Goal: Task Accomplishment & Management: Use online tool/utility

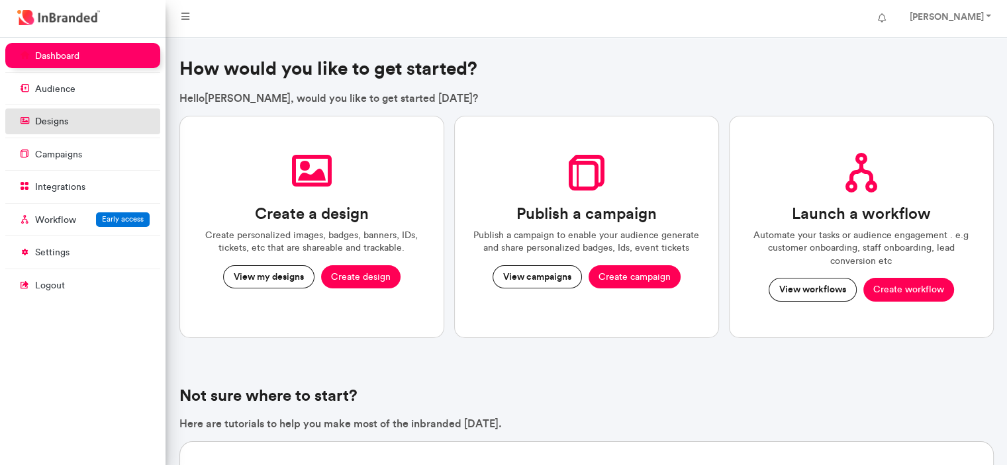
click at [91, 124] on link "designs" at bounding box center [82, 121] width 155 height 25
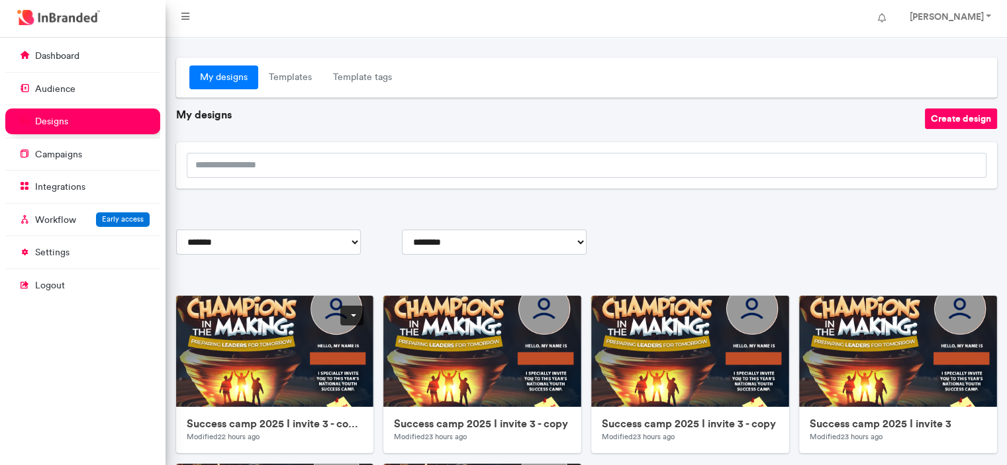
click at [348, 316] on link at bounding box center [351, 316] width 23 height 20
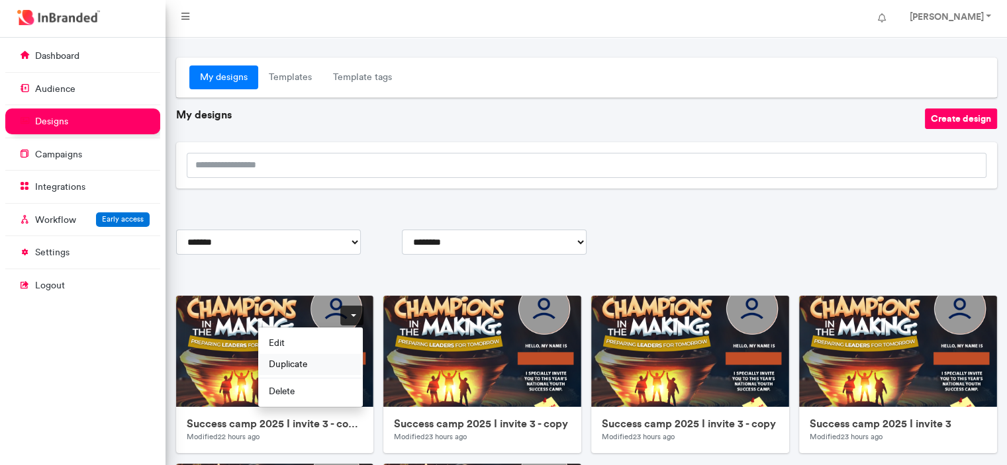
click at [314, 360] on span "Duplicate" at bounding box center [310, 363] width 105 height 21
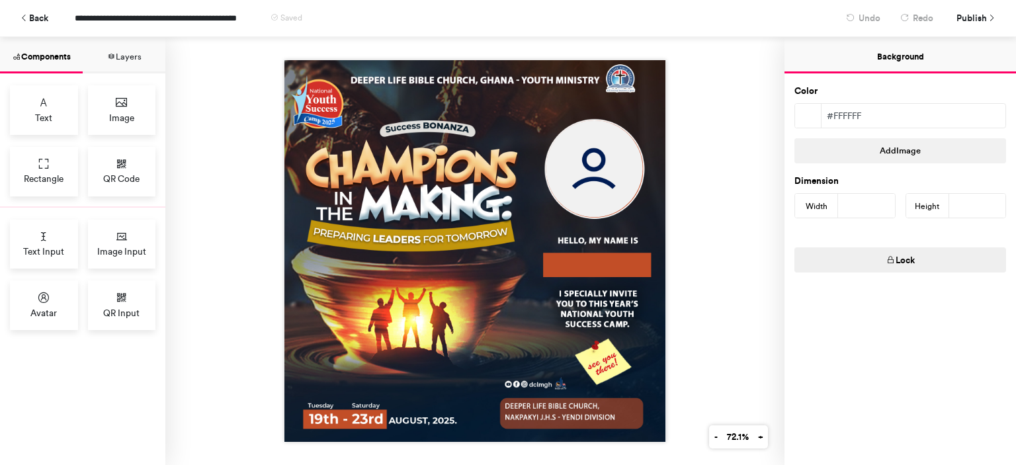
click at [701, 210] on div at bounding box center [474, 251] width 619 height 428
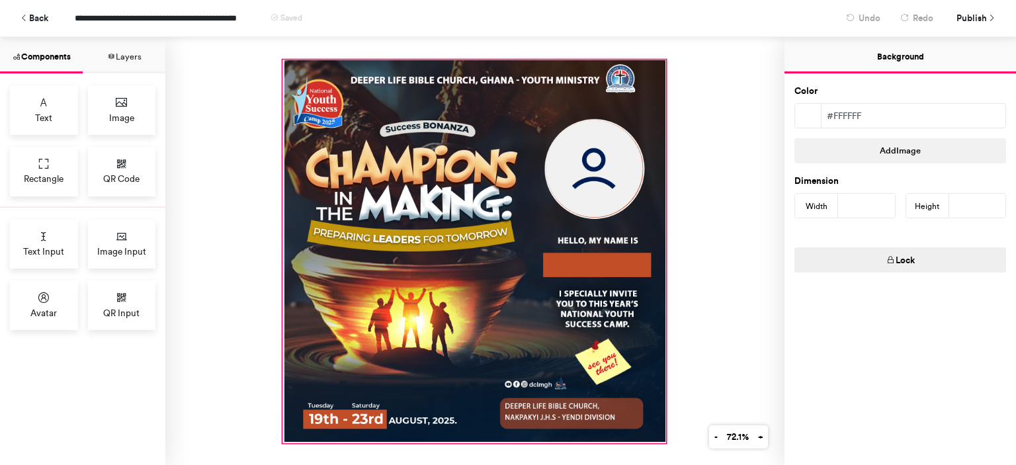
click at [610, 248] on div at bounding box center [474, 251] width 383 height 383
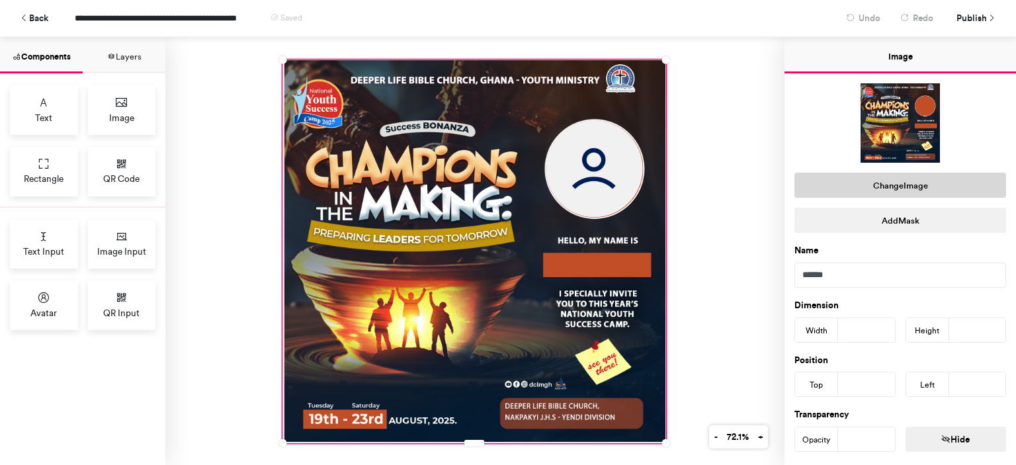
click at [930, 186] on button "Change Image" at bounding box center [901, 185] width 212 height 25
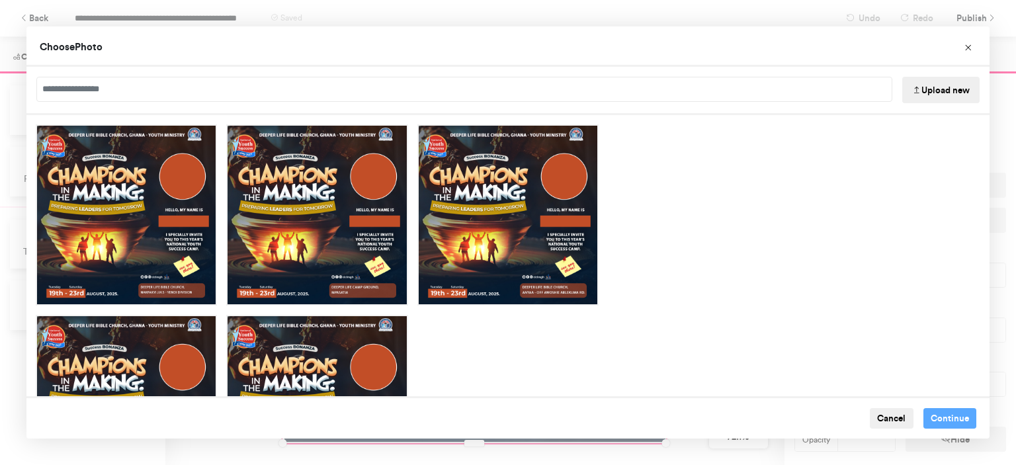
click at [929, 88] on button "Upload new" at bounding box center [941, 90] width 77 height 26
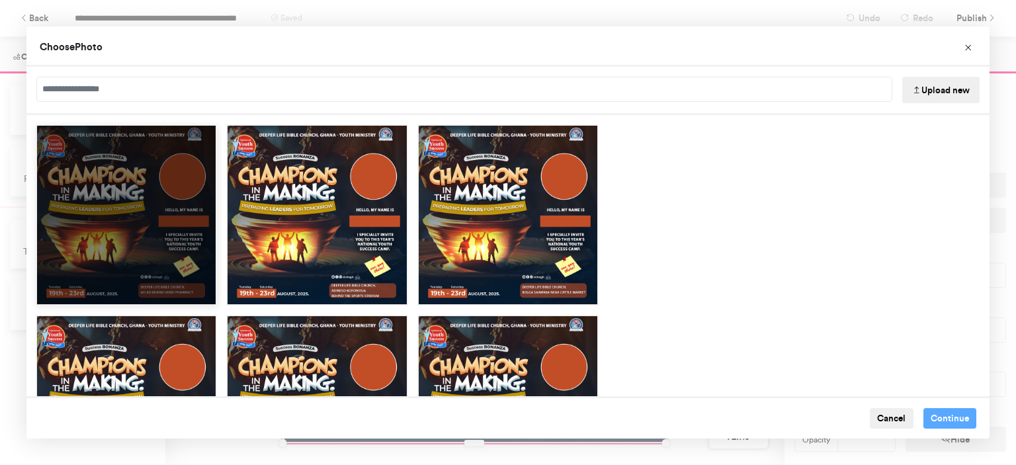
click at [148, 204] on div "Choose Image" at bounding box center [126, 214] width 181 height 181
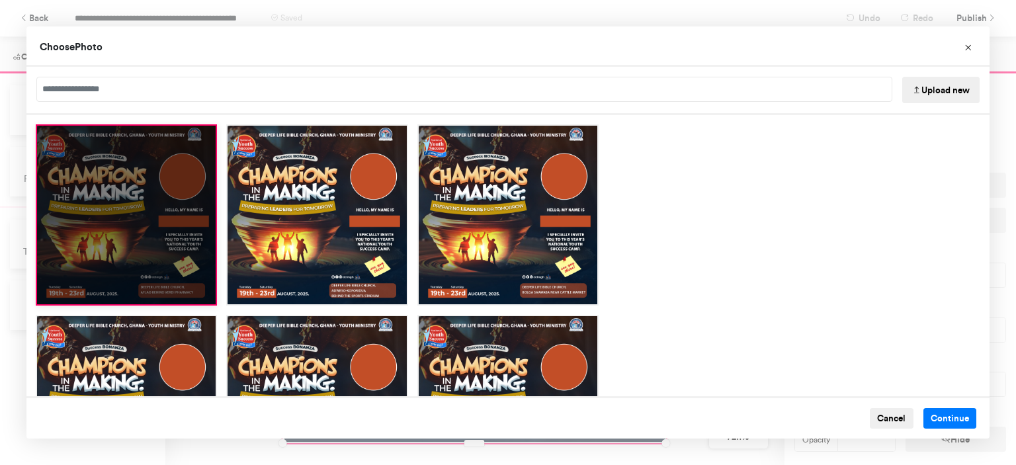
click at [148, 204] on div "Choose Image" at bounding box center [126, 214] width 181 height 181
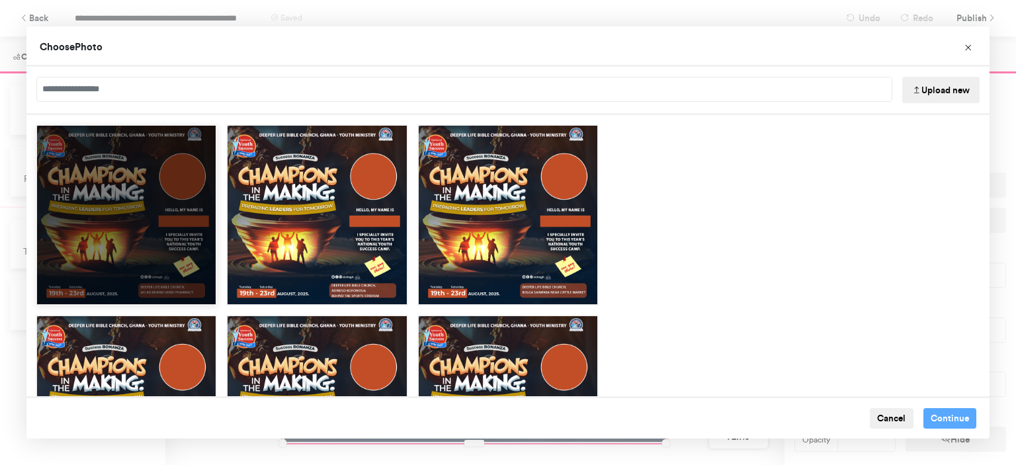
click at [159, 244] on div "Choose Image" at bounding box center [126, 214] width 181 height 181
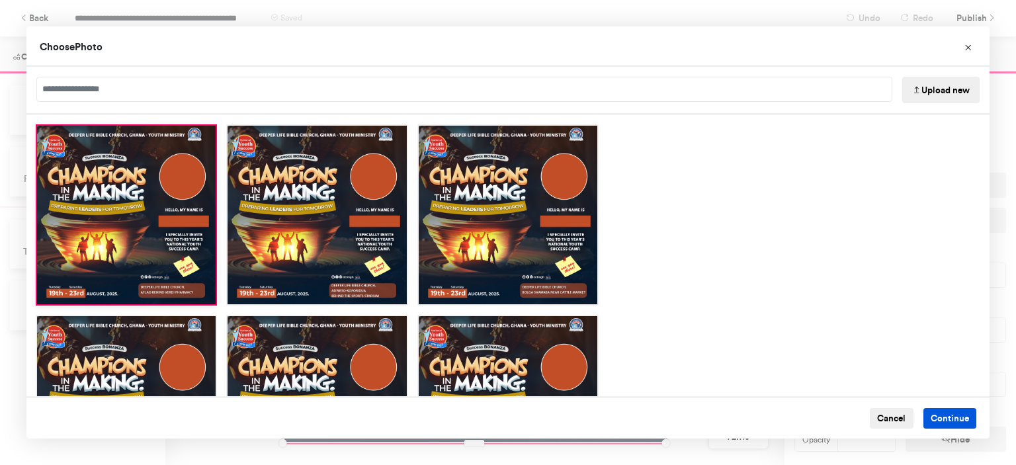
click at [934, 411] on button "Continue" at bounding box center [951, 418] width 54 height 21
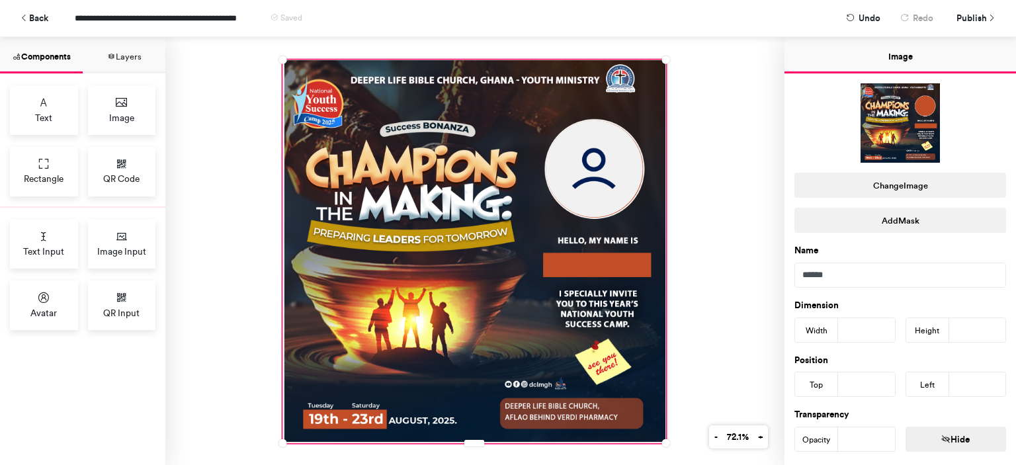
click at [703, 277] on div at bounding box center [474, 251] width 619 height 428
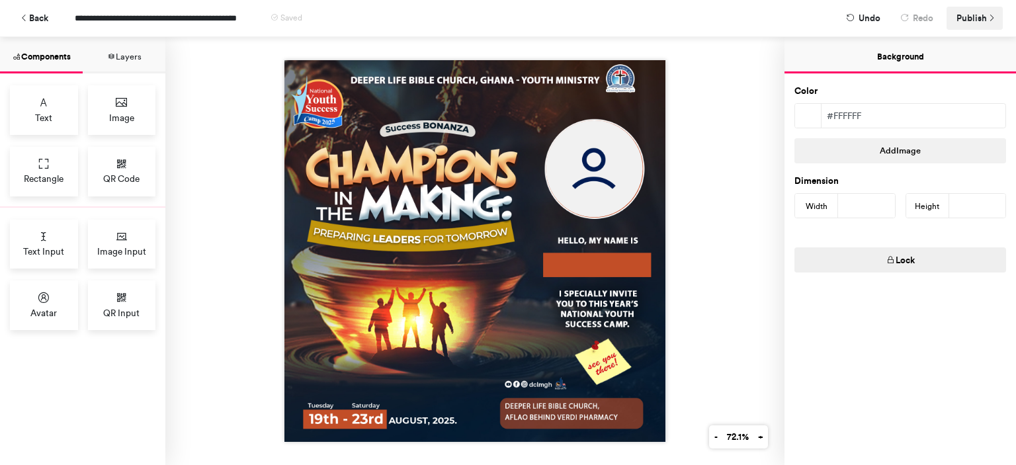
click at [971, 21] on span "Publish" at bounding box center [972, 18] width 30 height 23
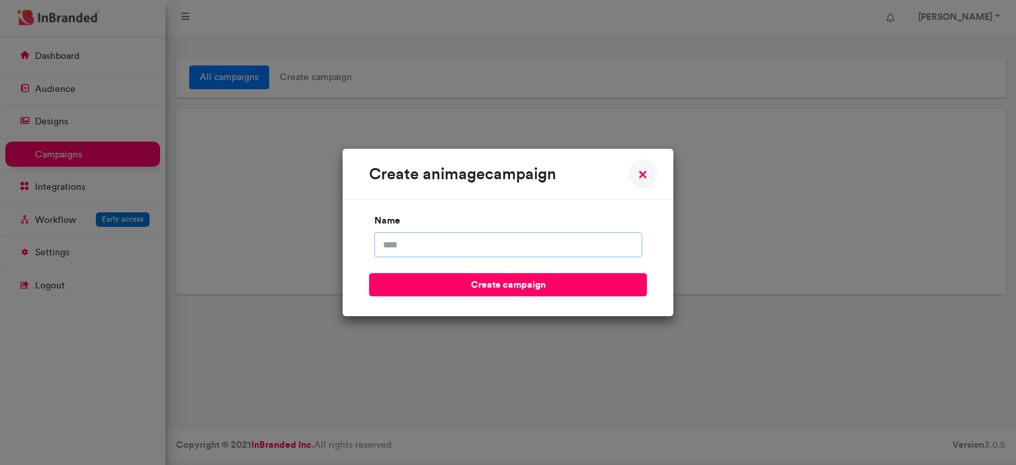
click at [459, 236] on input "name" at bounding box center [509, 244] width 268 height 25
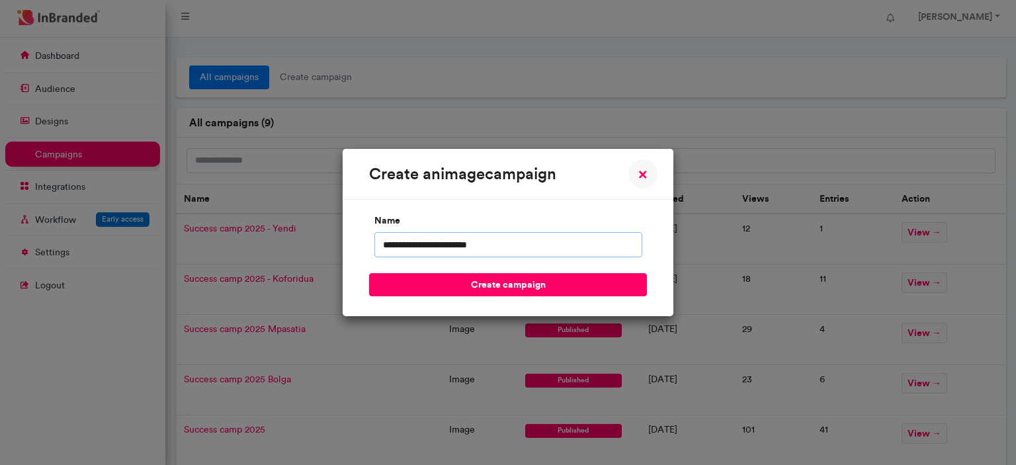
type input "**********"
click at [369, 273] on button "create campaign" at bounding box center [508, 284] width 278 height 23
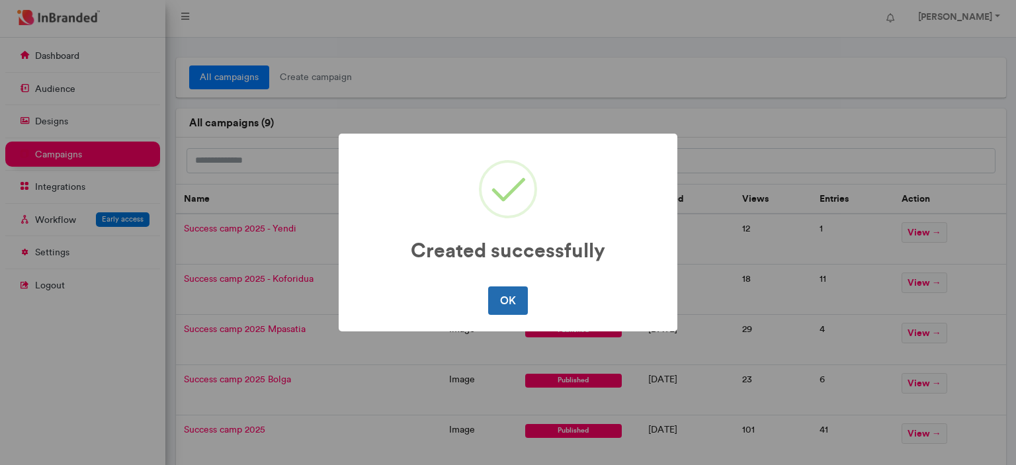
click at [506, 311] on button "OK" at bounding box center [507, 301] width 39 height 28
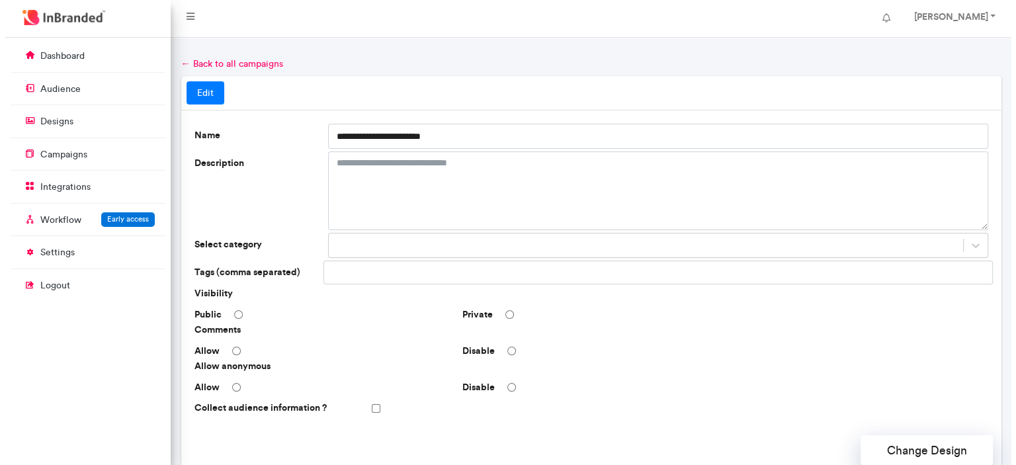
scroll to position [395, 0]
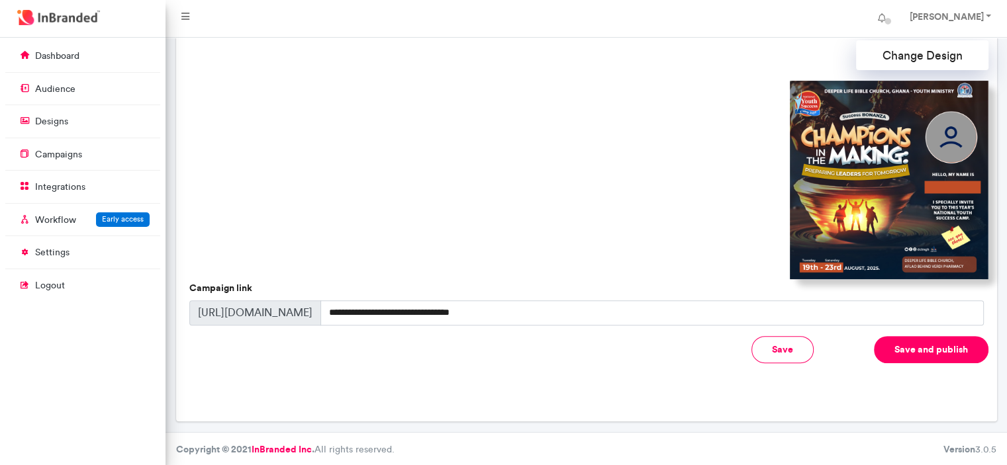
click at [925, 344] on button "Save and publish" at bounding box center [931, 349] width 114 height 27
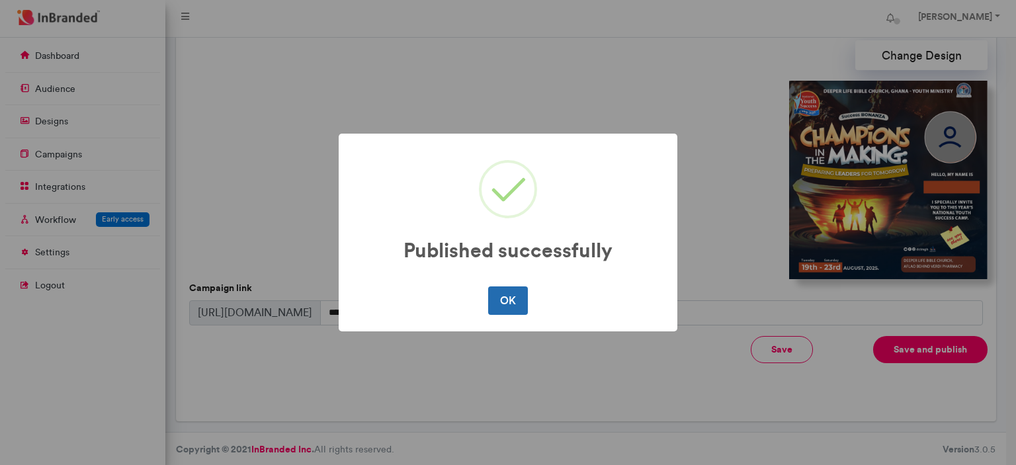
click at [509, 303] on button "OK" at bounding box center [507, 301] width 39 height 28
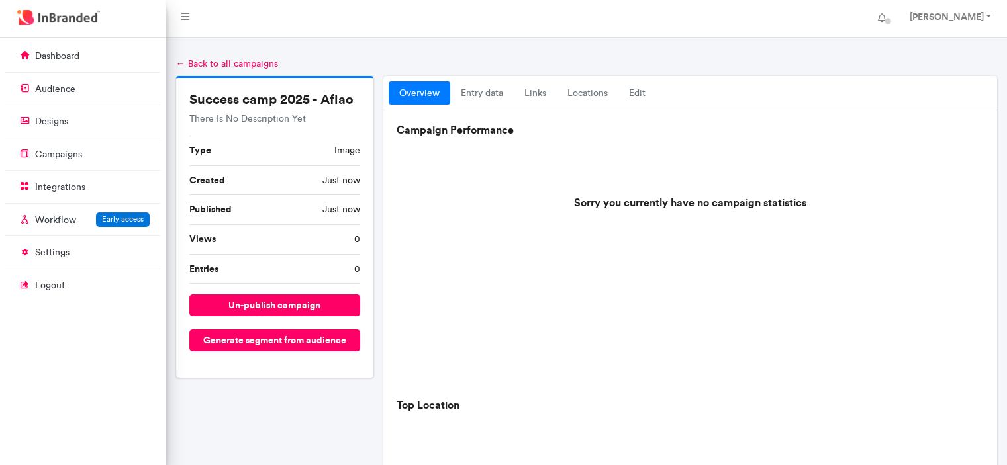
scroll to position [479, 0]
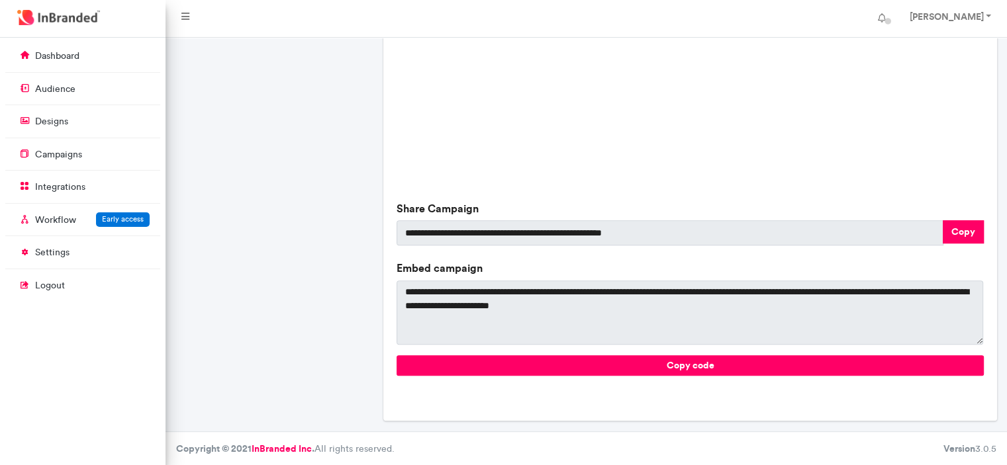
click at [572, 160] on div "YOU DON'T HAVE ANY CAMPAIGN LOCATION STATISTICS" at bounding box center [689, 64] width 586 height 265
click at [965, 226] on button "Copy" at bounding box center [962, 231] width 41 height 23
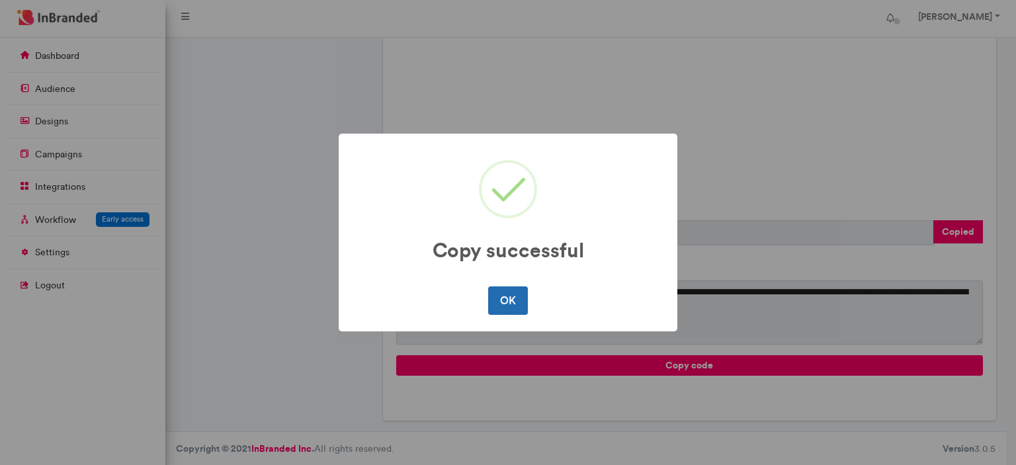
click at [508, 305] on button "OK" at bounding box center [507, 301] width 39 height 28
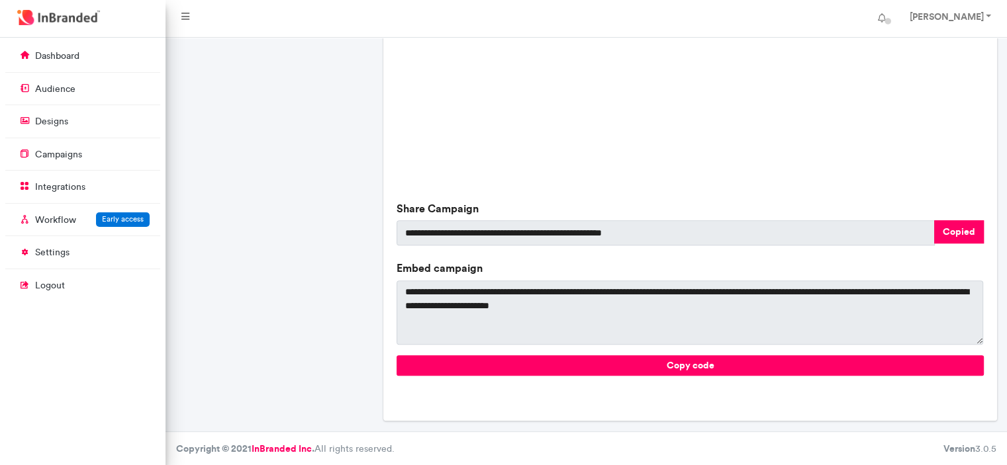
click at [278, 383] on div "Success camp 2025 - Aflao There Is No Description Yet Type image Created 1 minu…" at bounding box center [275, 14] width 208 height 835
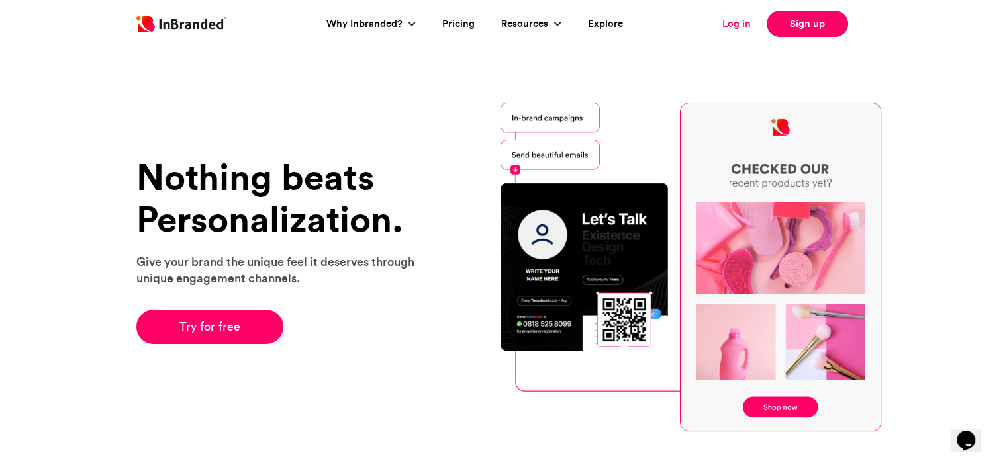
click at [729, 22] on link "Log in" at bounding box center [736, 24] width 28 height 15
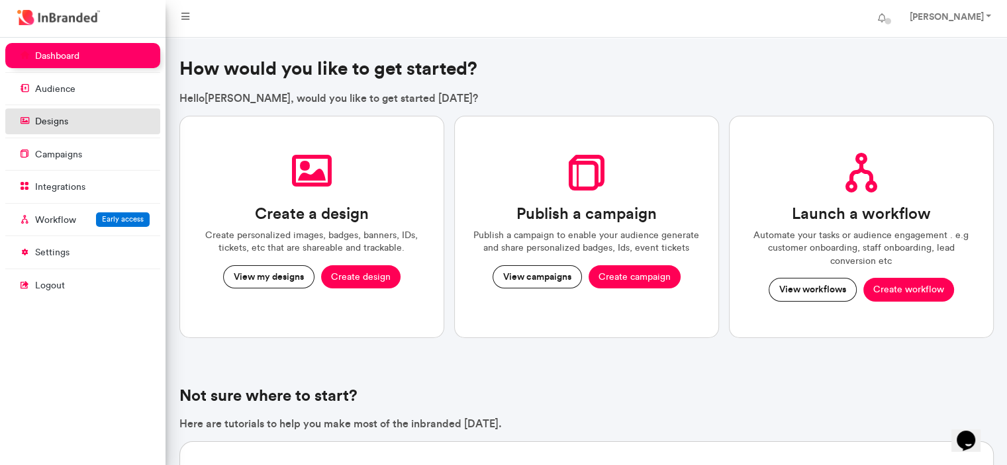
click at [77, 128] on link "designs" at bounding box center [82, 121] width 155 height 25
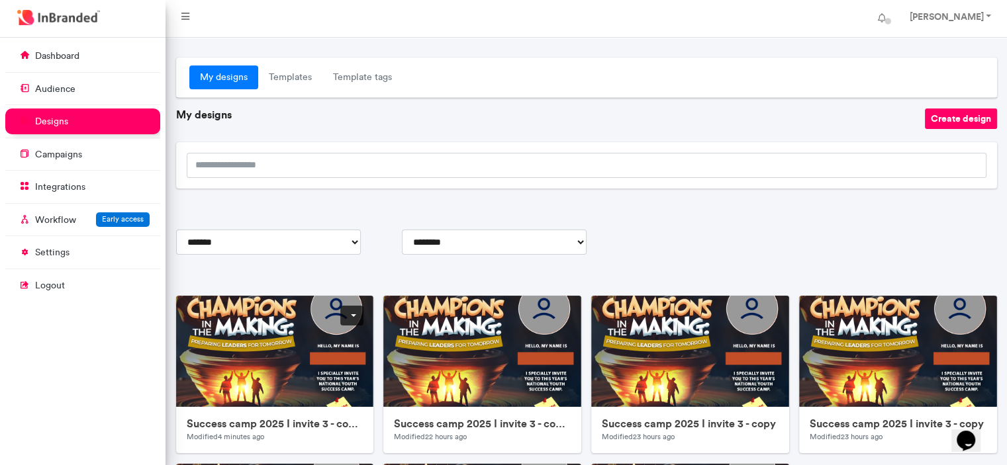
click at [350, 310] on link at bounding box center [351, 316] width 23 height 20
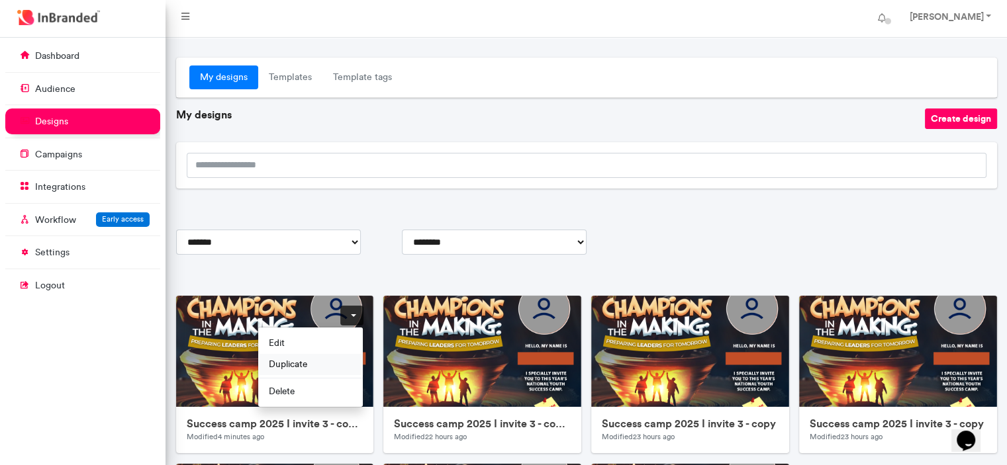
click at [313, 359] on span "Duplicate" at bounding box center [310, 363] width 105 height 21
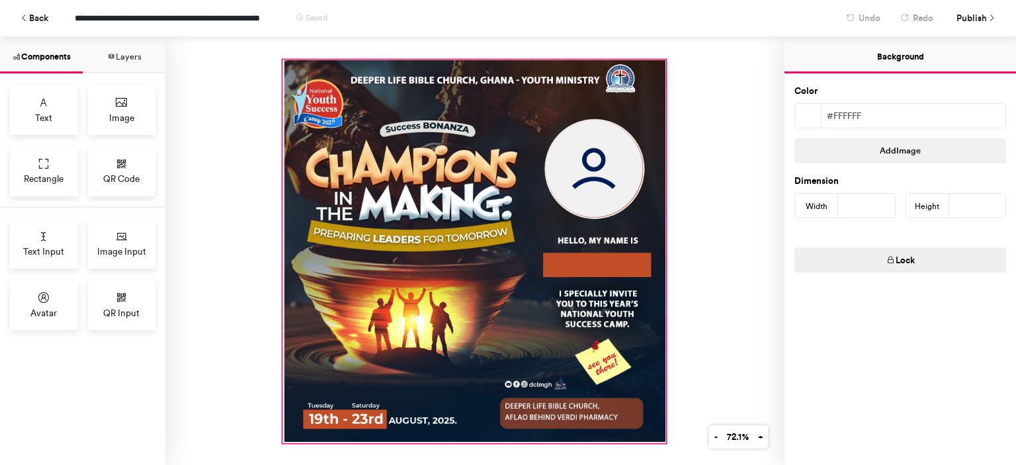
click at [594, 402] on div at bounding box center [474, 251] width 383 height 383
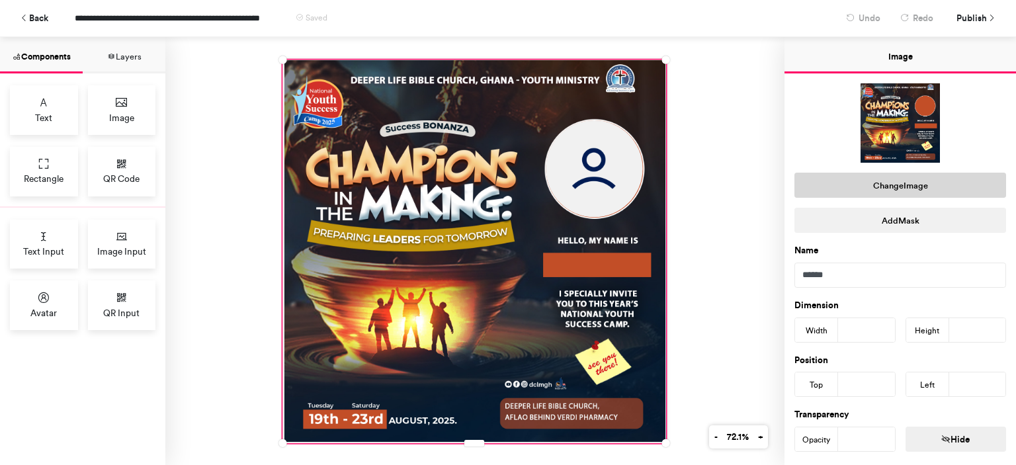
click at [899, 179] on button "Change Image" at bounding box center [901, 185] width 212 height 25
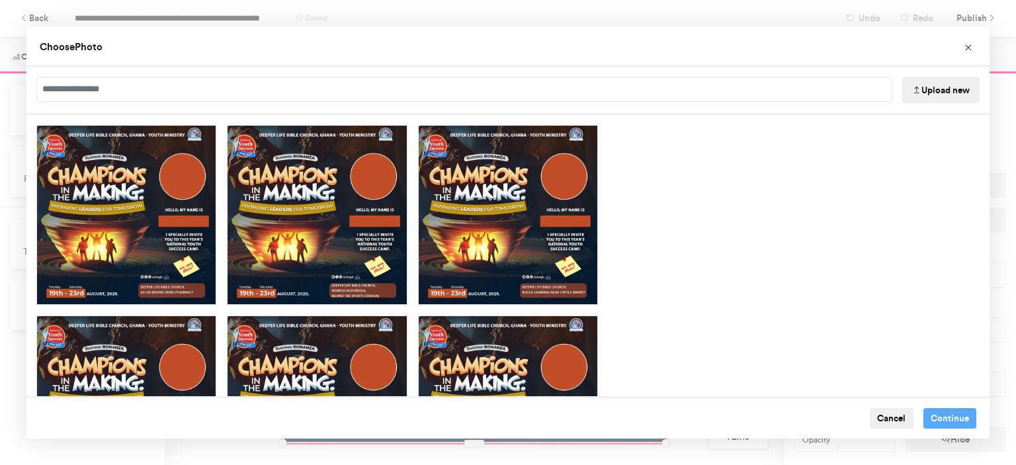
click at [913, 86] on icon "Choose Image" at bounding box center [917, 90] width 9 height 9
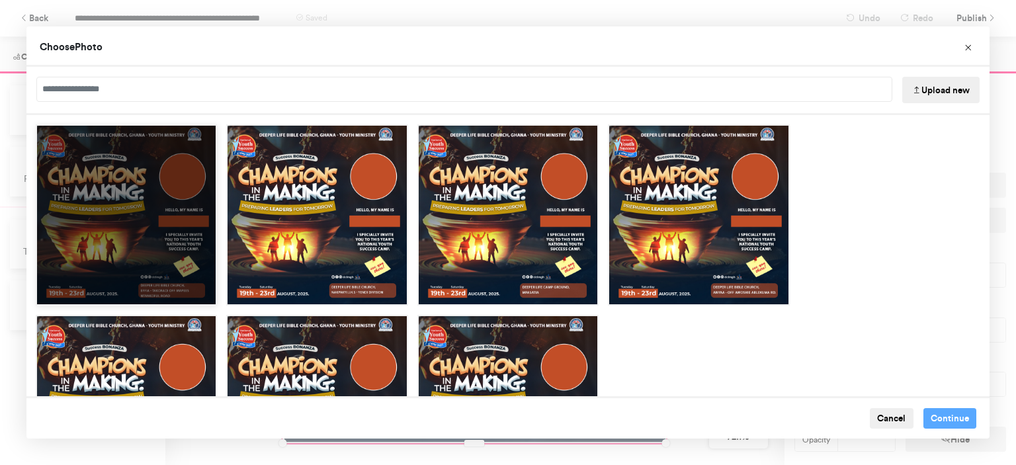
click at [160, 254] on div "Choose Image" at bounding box center [126, 214] width 181 height 181
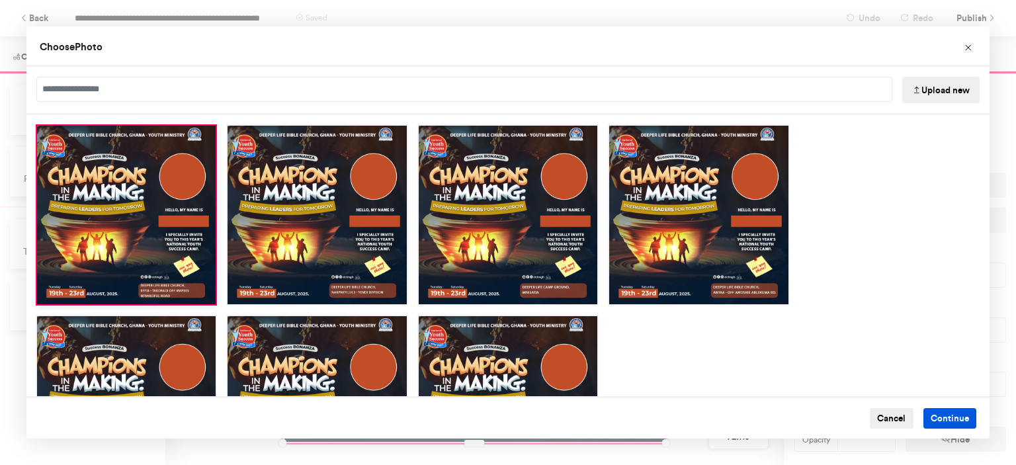
click at [932, 424] on button "Continue" at bounding box center [951, 418] width 54 height 21
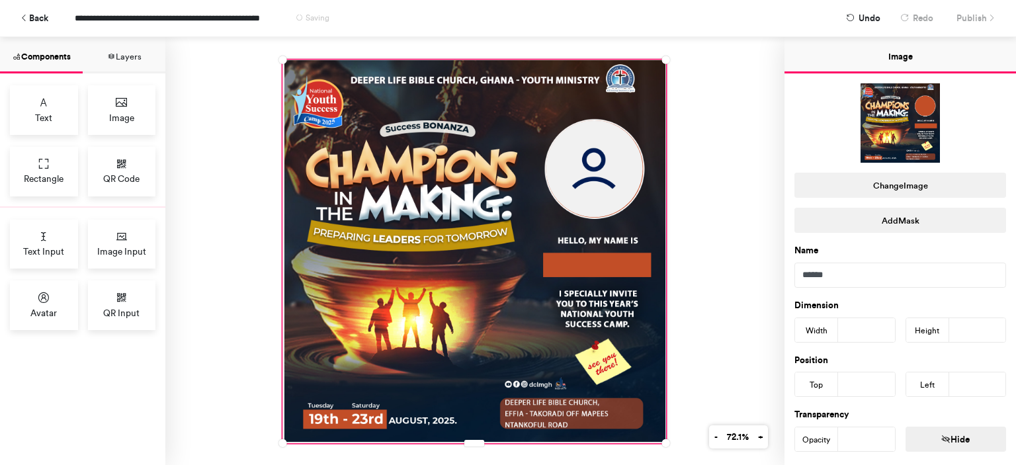
click at [755, 120] on div at bounding box center [474, 251] width 619 height 428
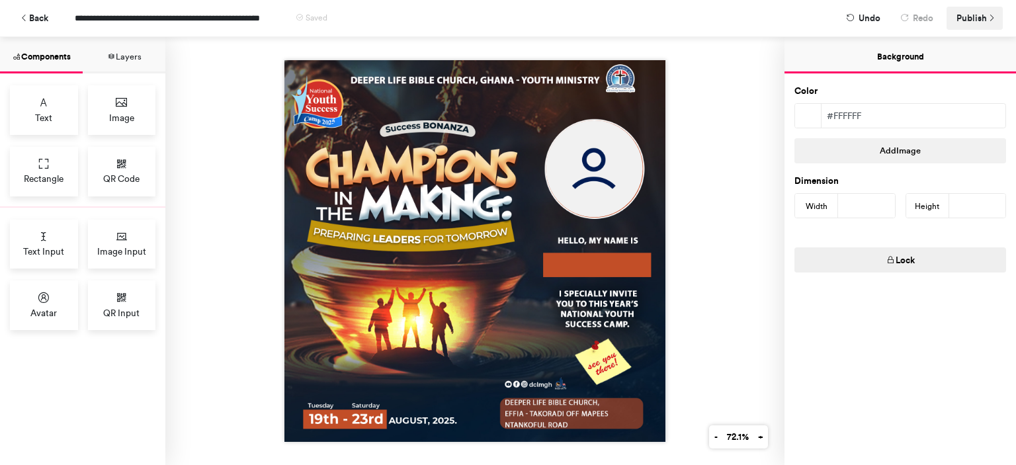
click at [975, 20] on span "Publish" at bounding box center [972, 18] width 30 height 23
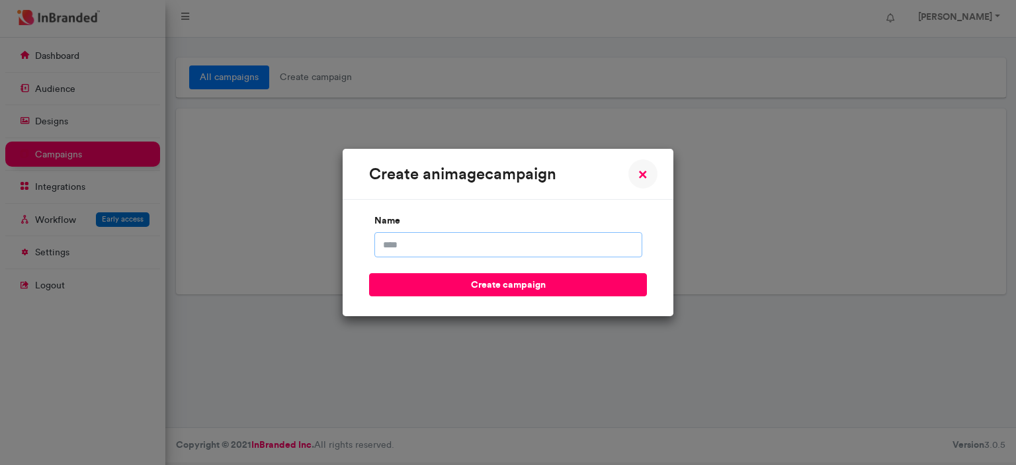
click at [495, 253] on input "name" at bounding box center [509, 244] width 268 height 25
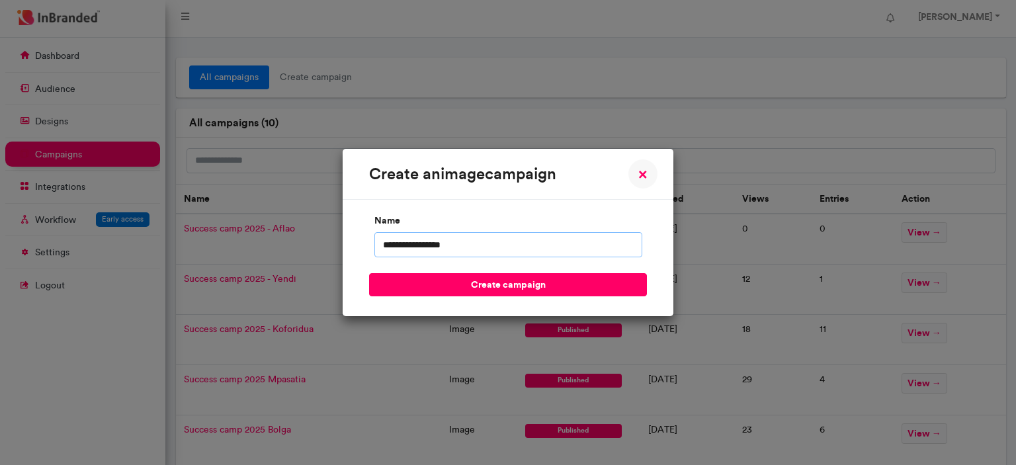
scroll to position [428, 165]
click at [502, 248] on input "**********" at bounding box center [509, 244] width 268 height 25
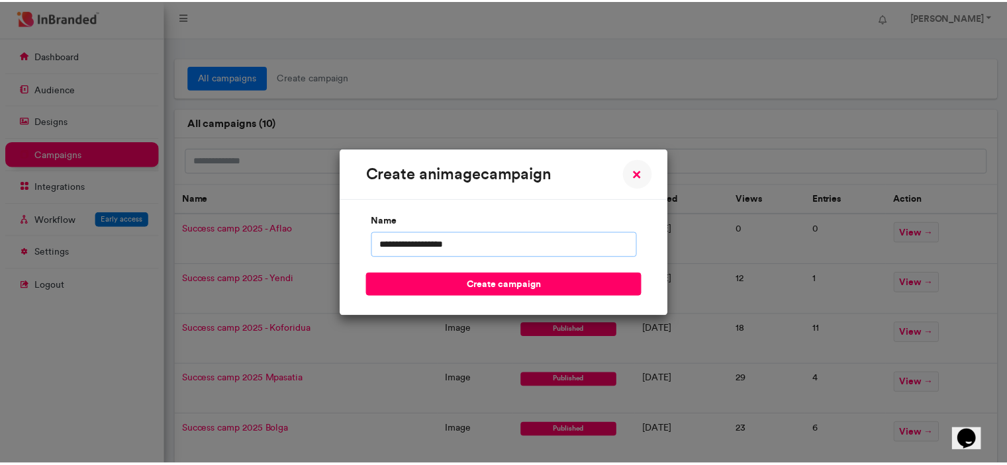
scroll to position [0, 0]
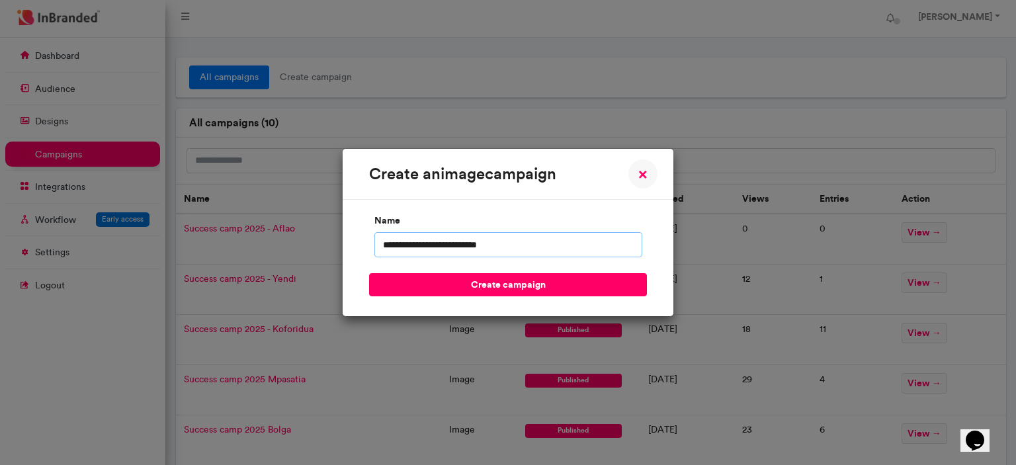
type input "**********"
click at [369, 273] on button "create campaign" at bounding box center [508, 284] width 278 height 23
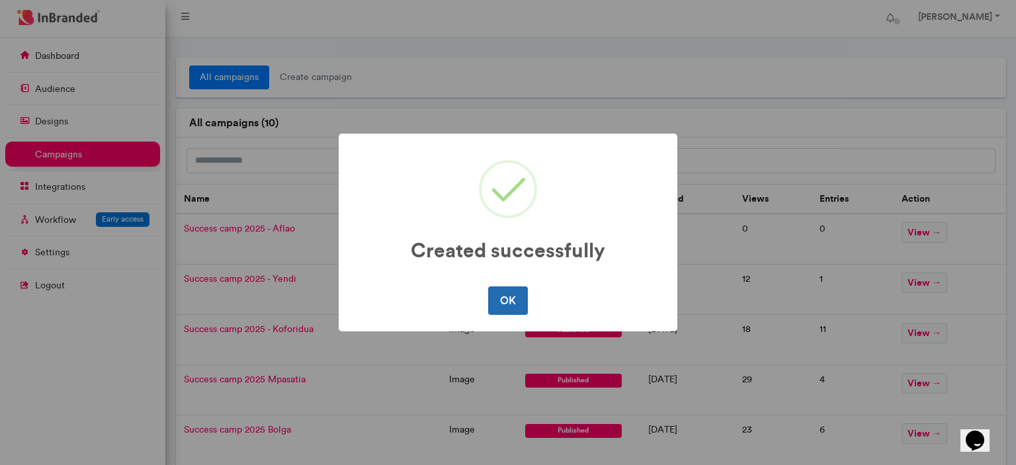
click at [510, 304] on button "OK" at bounding box center [507, 301] width 39 height 28
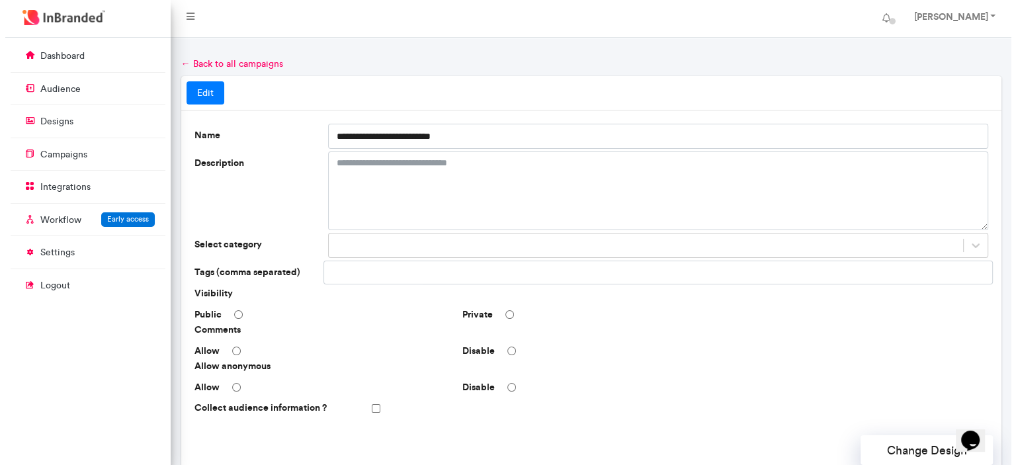
scroll to position [395, 0]
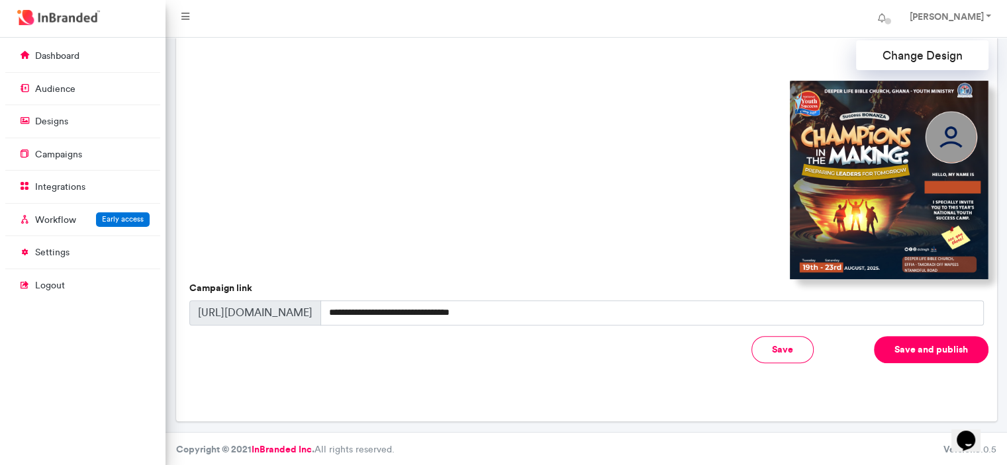
click at [938, 351] on button "Save and publish" at bounding box center [931, 349] width 114 height 27
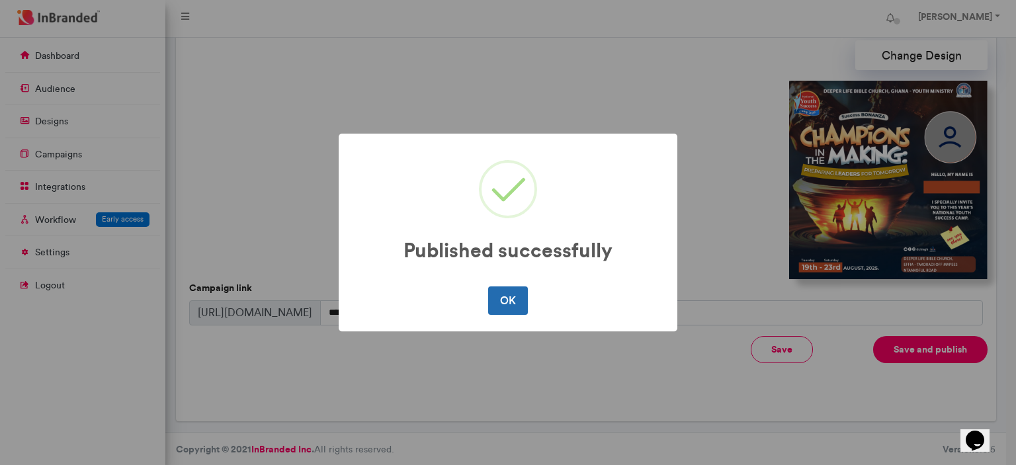
click at [504, 288] on button "OK" at bounding box center [507, 301] width 39 height 28
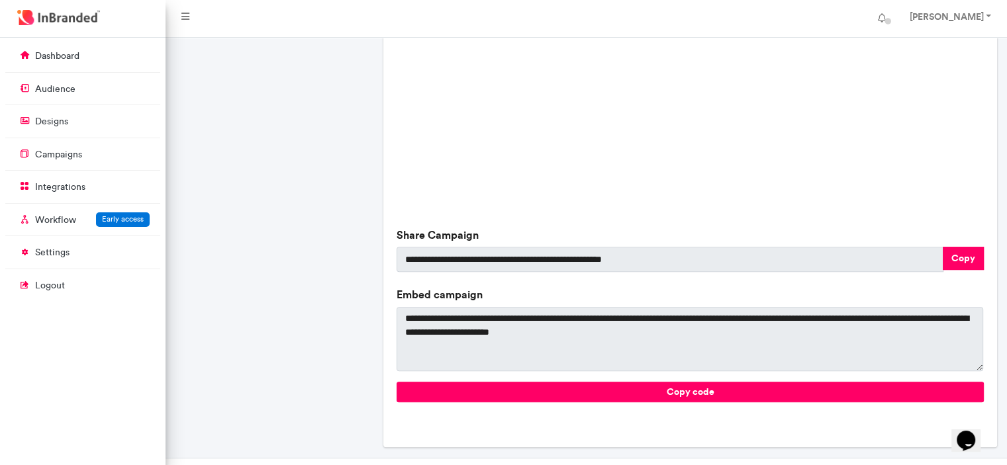
scroll to position [479, 0]
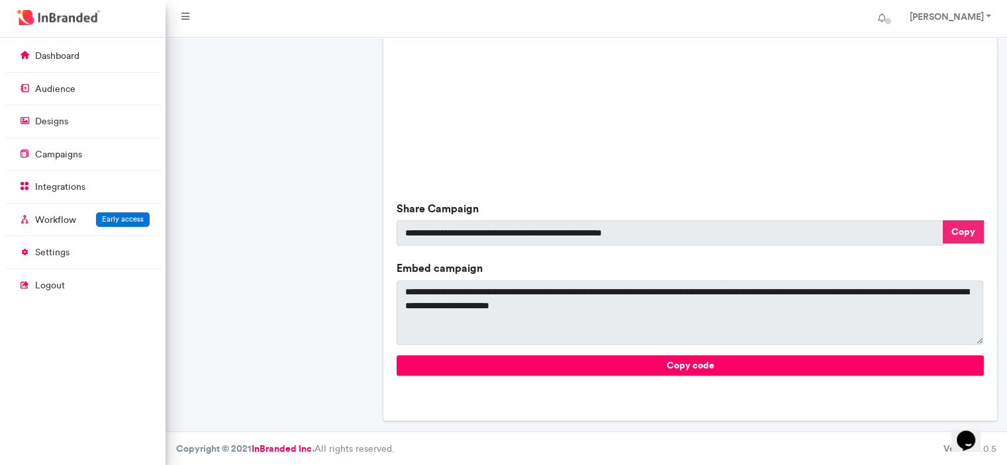
click at [957, 221] on button "Copy" at bounding box center [962, 231] width 41 height 23
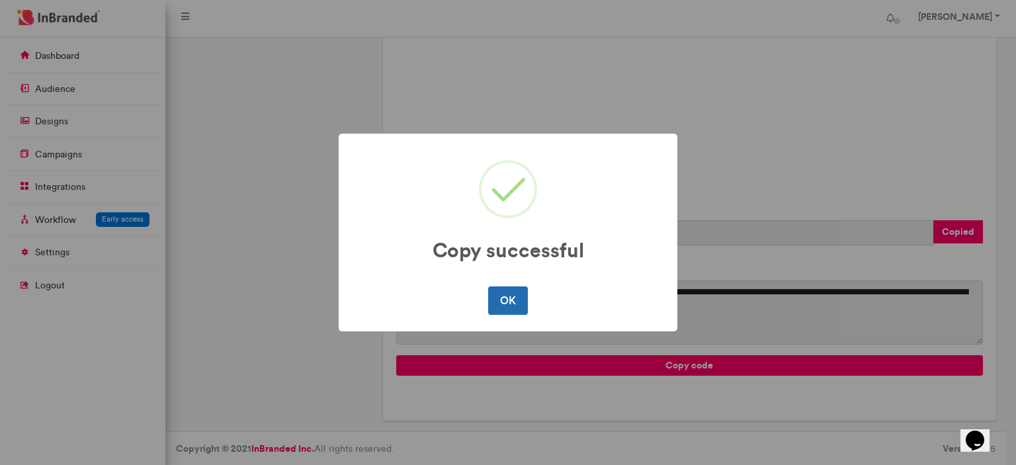
click at [498, 306] on button "OK" at bounding box center [507, 301] width 39 height 28
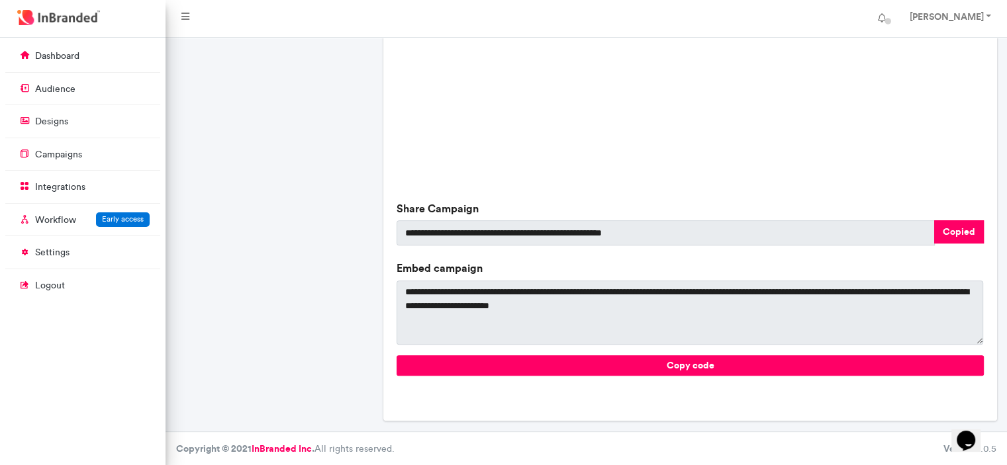
drag, startPoint x: 278, startPoint y: 423, endPoint x: 271, endPoint y: 346, distance: 77.1
click at [278, 423] on div "Success camp 2025 - Takoradi There Is No Description Yet Type image Created Jus…" at bounding box center [275, 14] width 208 height 835
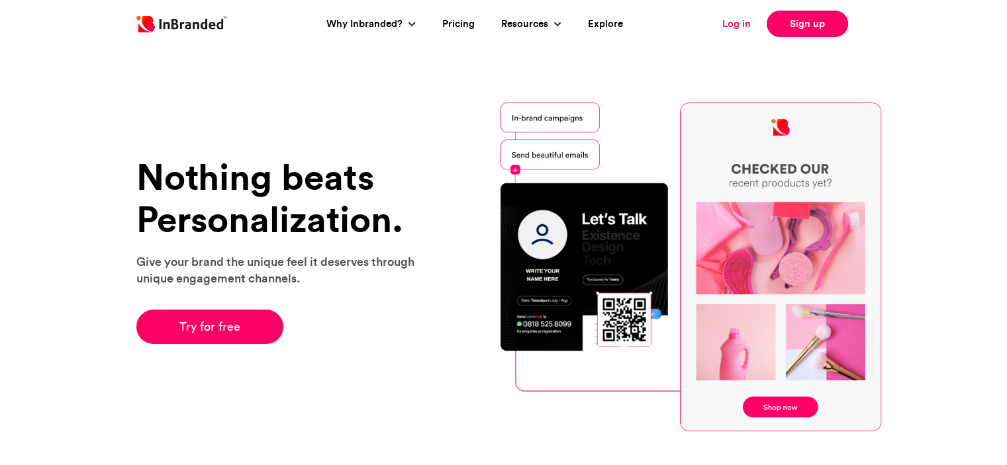
click at [737, 19] on link "Log in" at bounding box center [736, 24] width 28 height 15
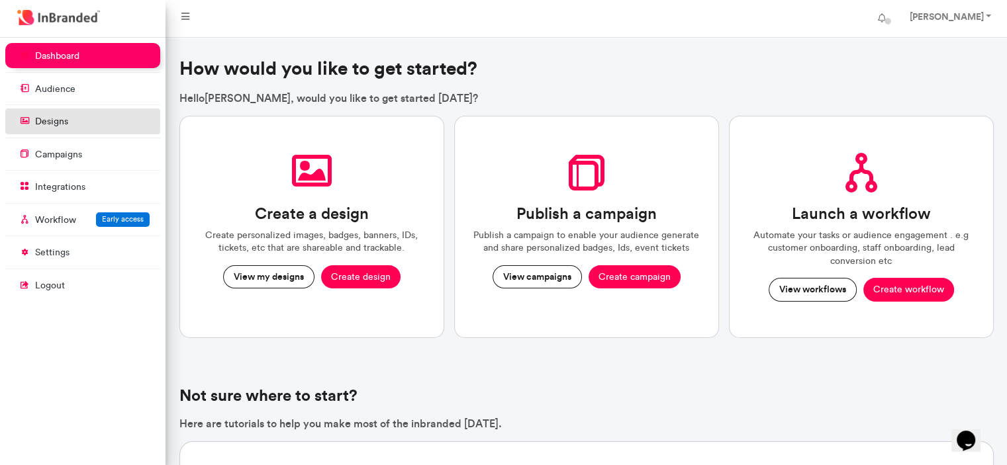
click at [77, 130] on link "designs" at bounding box center [82, 121] width 155 height 25
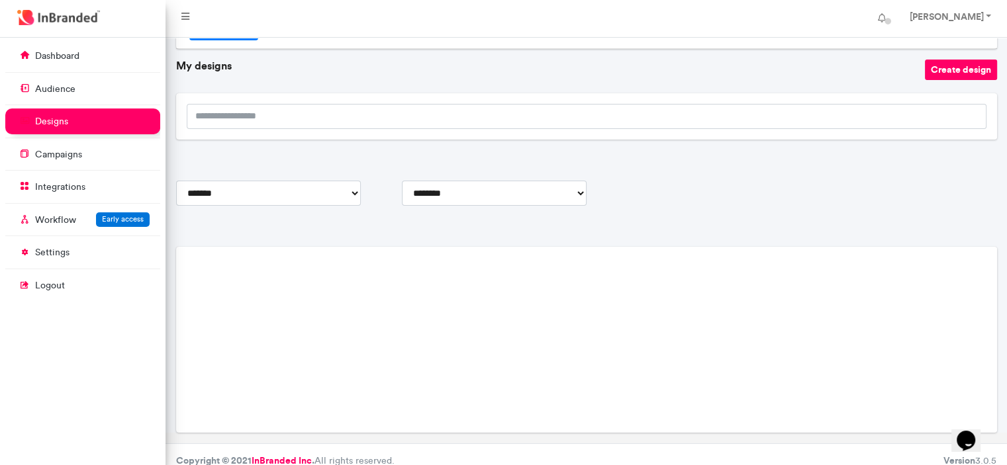
scroll to position [61, 0]
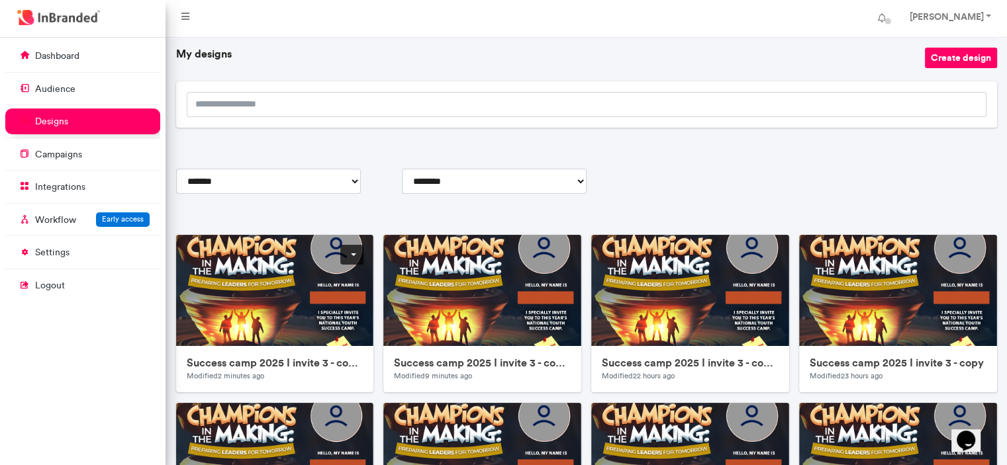
drag, startPoint x: 750, startPoint y: 145, endPoint x: 377, endPoint y: 265, distance: 391.4
click at [750, 145] on div "**********" at bounding box center [586, 304] width 821 height 614
click at [351, 253] on link at bounding box center [351, 255] width 23 height 20
click at [351, 259] on link at bounding box center [351, 255] width 23 height 20
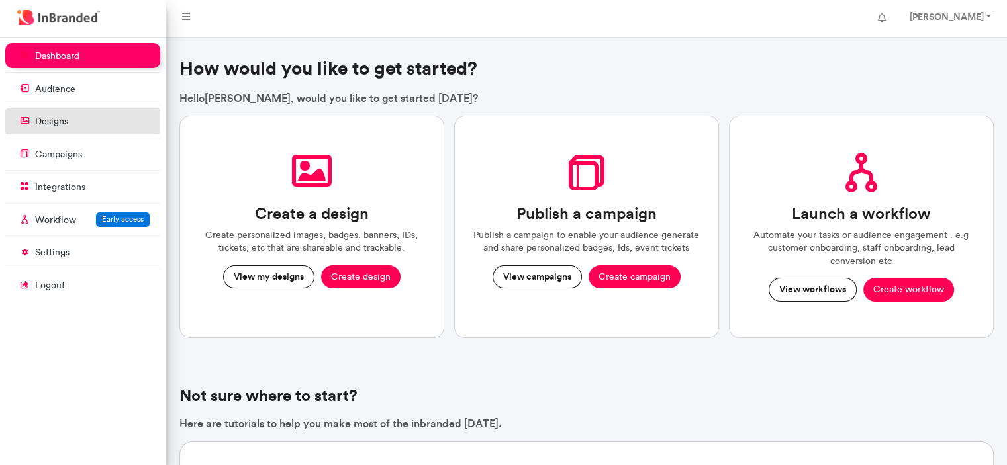
scroll to position [5, 1]
click at [100, 118] on link "designs" at bounding box center [82, 121] width 155 height 25
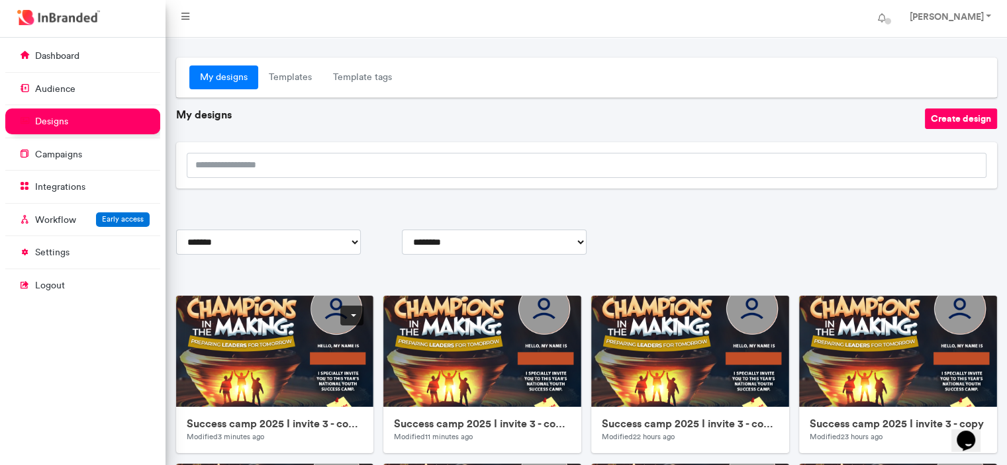
click at [355, 312] on link at bounding box center [351, 316] width 23 height 20
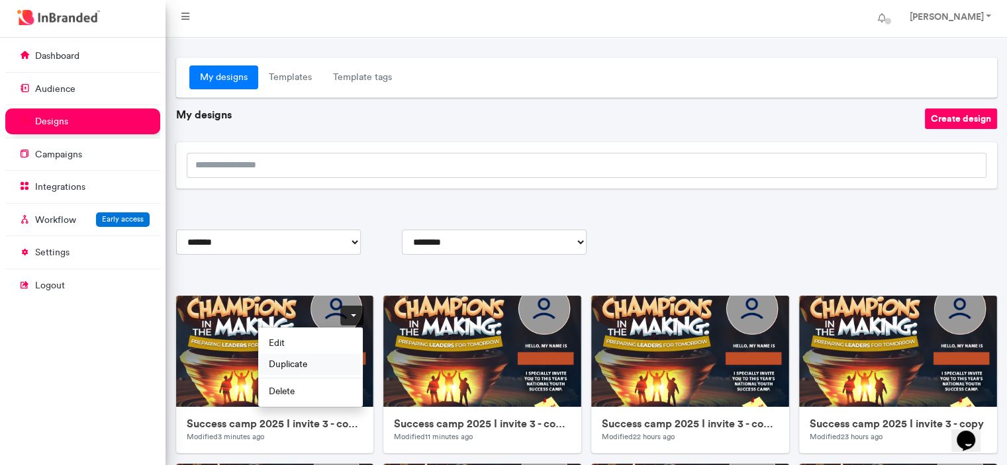
click at [335, 362] on span "Duplicate" at bounding box center [310, 363] width 105 height 21
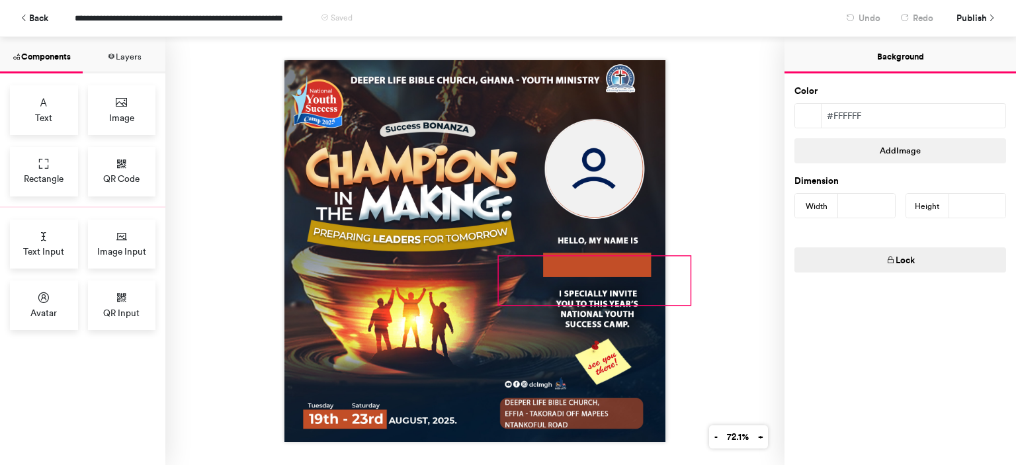
click at [639, 281] on div at bounding box center [594, 281] width 191 height 48
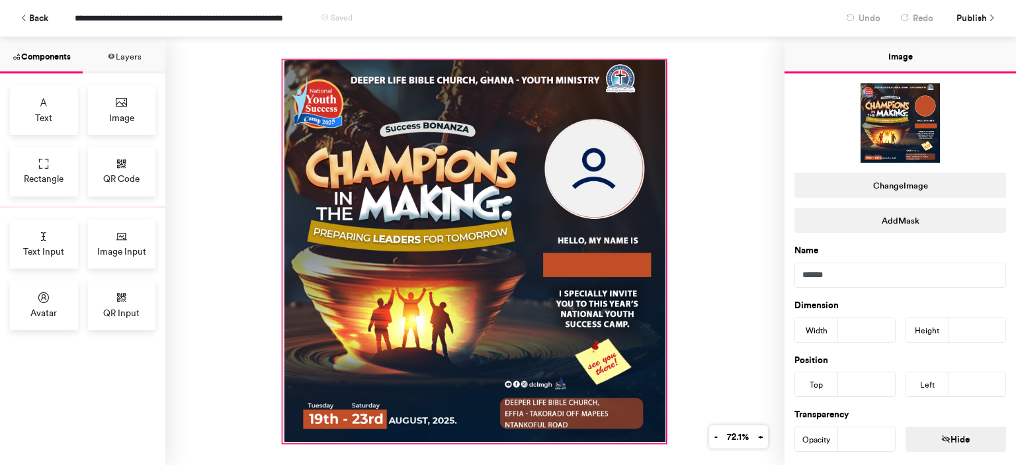
click at [545, 214] on div at bounding box center [474, 251] width 383 height 383
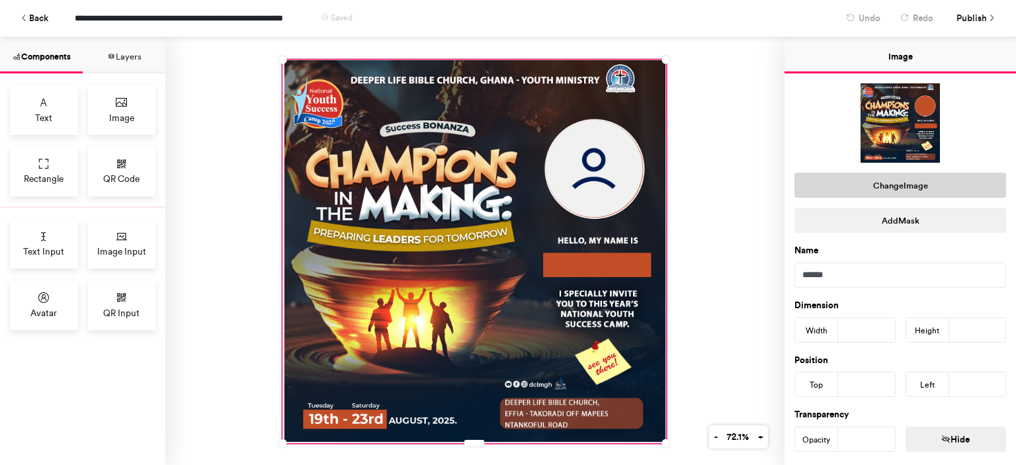
click at [911, 185] on button "Change Image" at bounding box center [901, 185] width 212 height 25
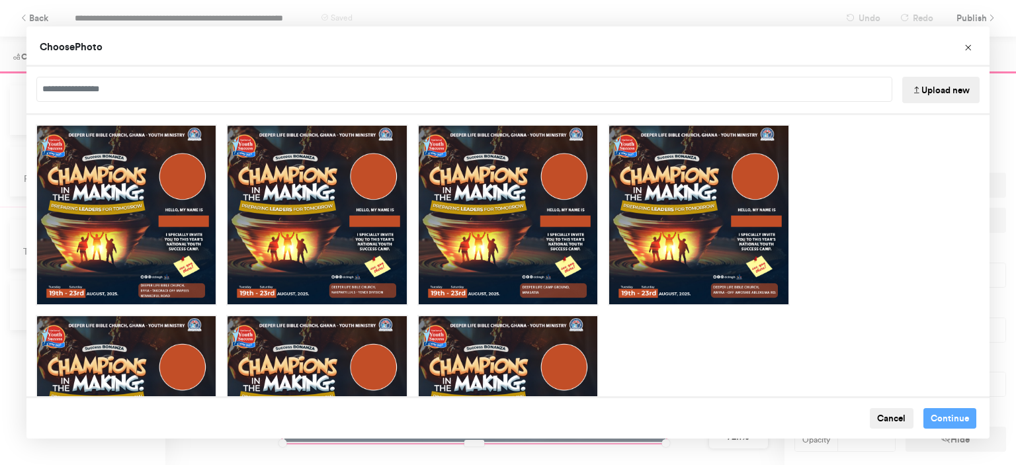
click at [933, 85] on button "Upload new" at bounding box center [941, 90] width 77 height 26
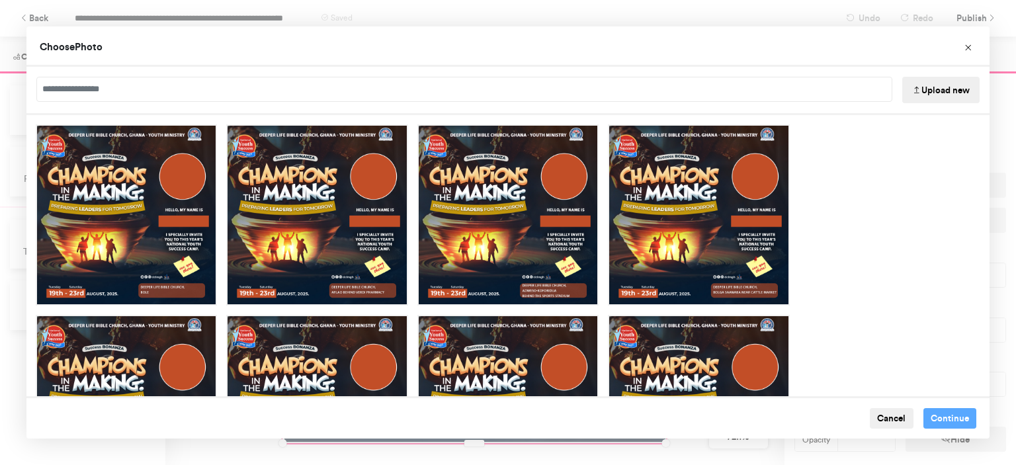
click at [813, 240] on div "Choose Image" at bounding box center [508, 310] width 964 height 391
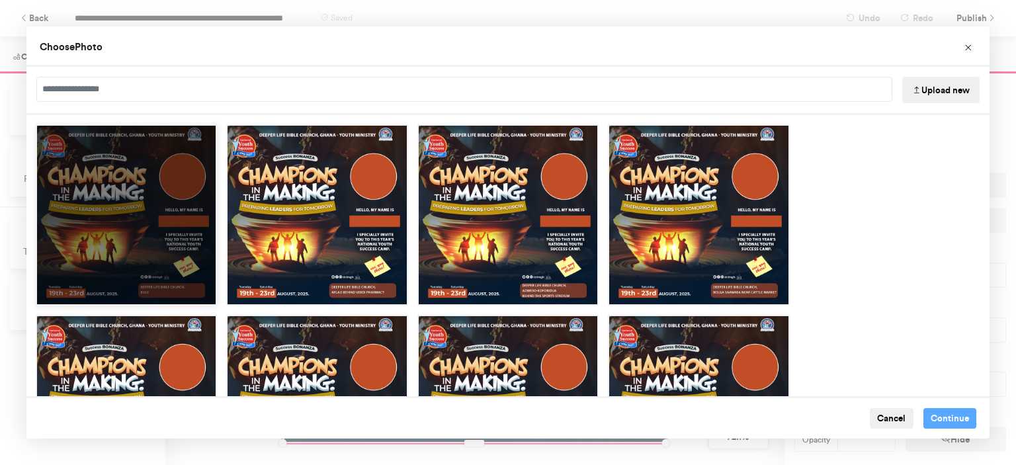
click at [141, 222] on div "Choose Image" at bounding box center [126, 214] width 181 height 181
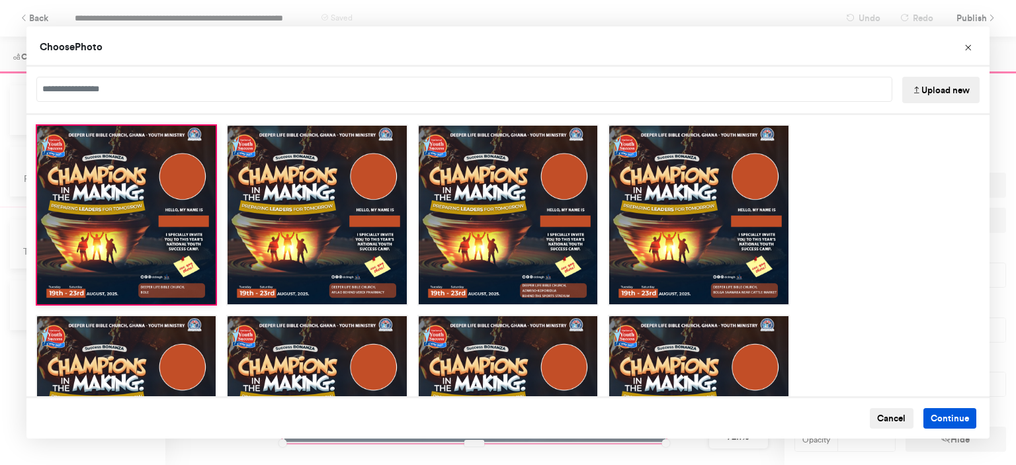
click at [934, 414] on button "Continue" at bounding box center [951, 418] width 54 height 21
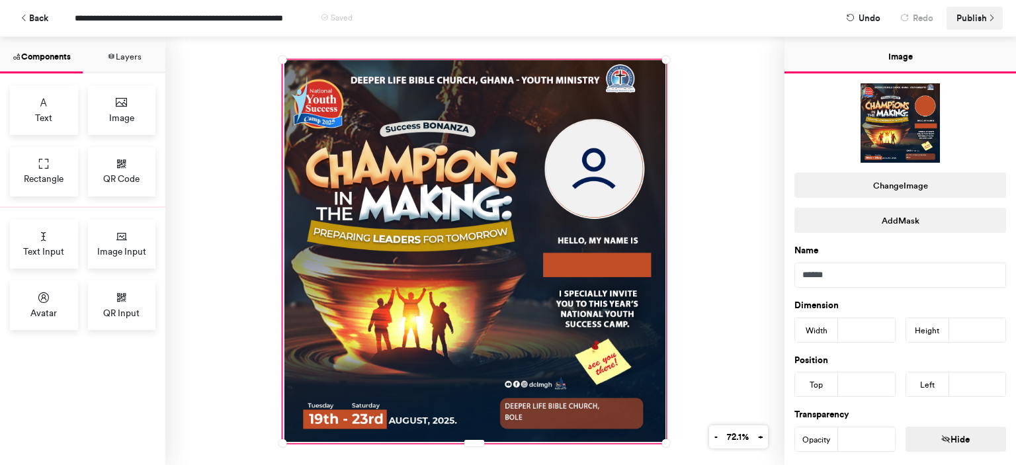
click at [977, 22] on span "Publish" at bounding box center [972, 18] width 30 height 23
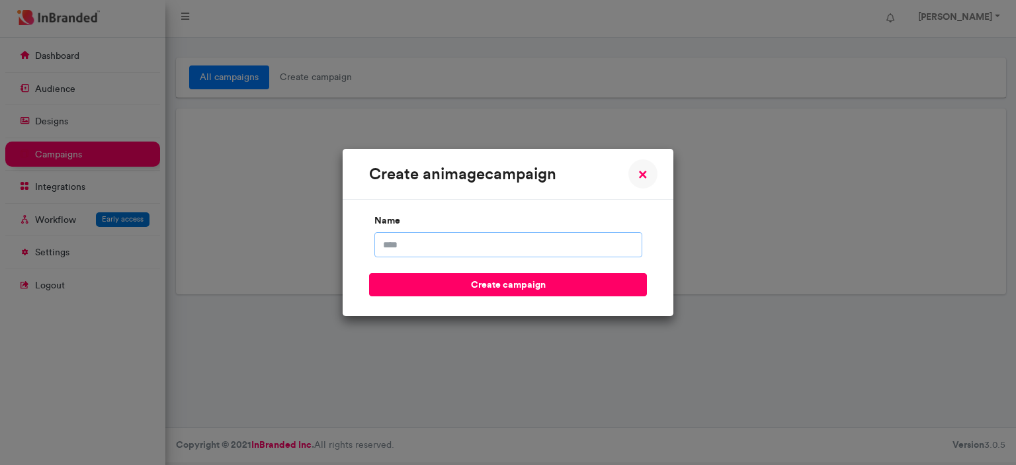
click at [509, 242] on input "name" at bounding box center [509, 244] width 268 height 25
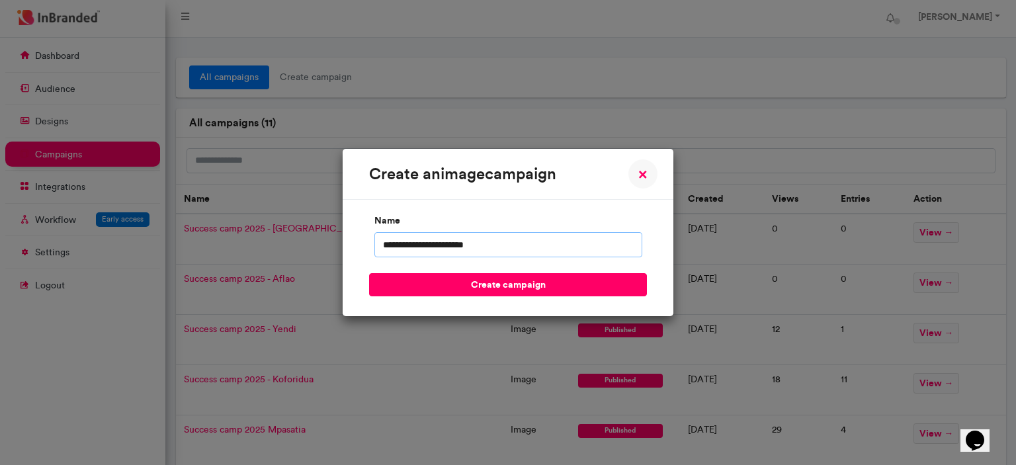
type input "**********"
click at [369, 273] on button "create campaign" at bounding box center [508, 284] width 278 height 23
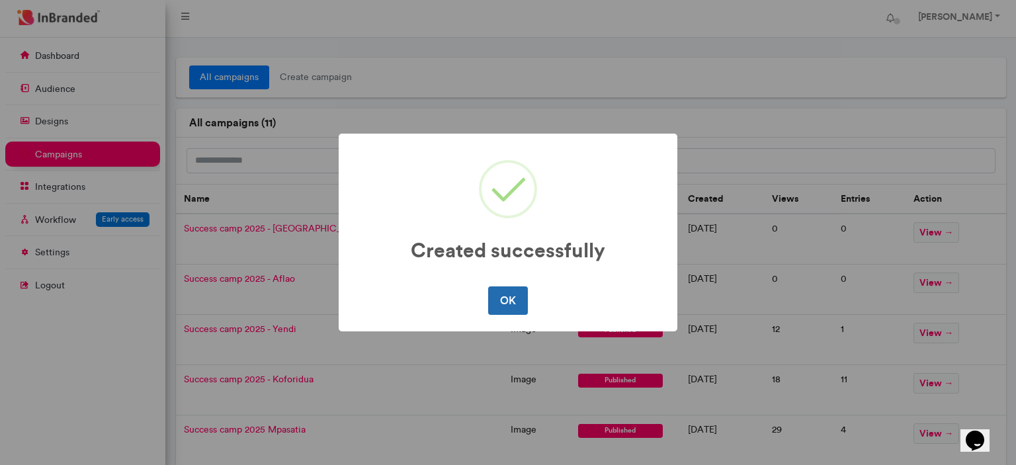
click at [510, 291] on button "OK" at bounding box center [507, 301] width 39 height 28
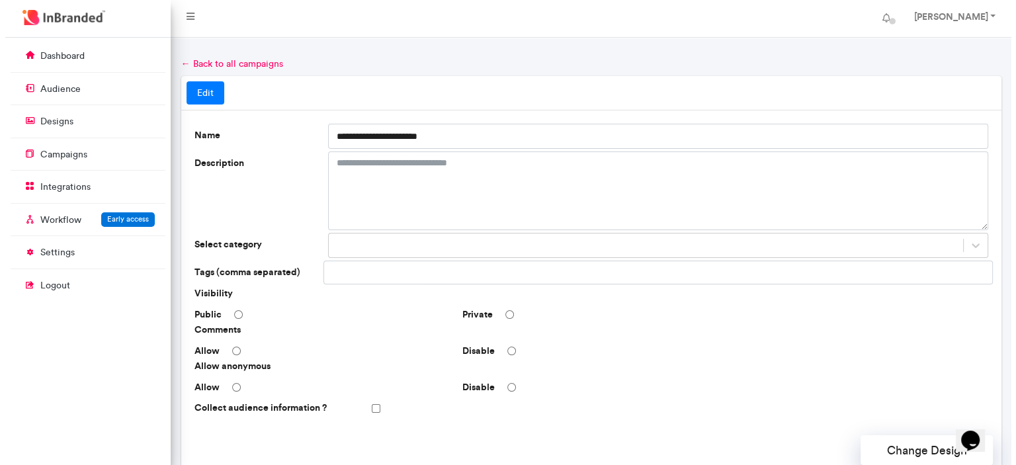
scroll to position [395, 0]
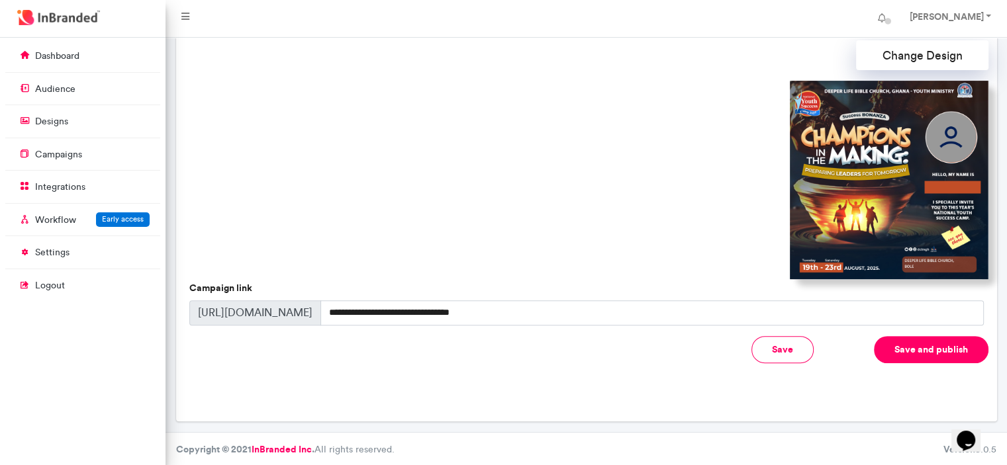
click at [914, 353] on button "Save and publish" at bounding box center [931, 349] width 114 height 27
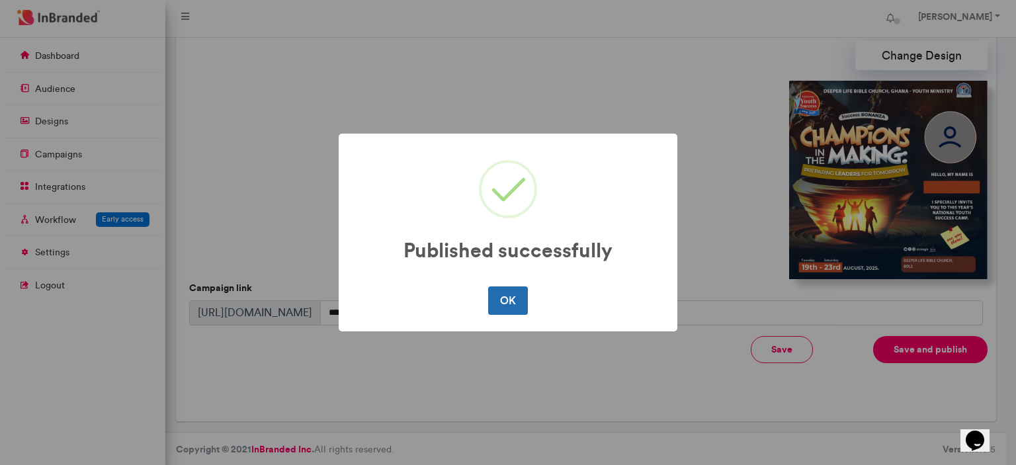
click at [519, 308] on button "OK" at bounding box center [507, 301] width 39 height 28
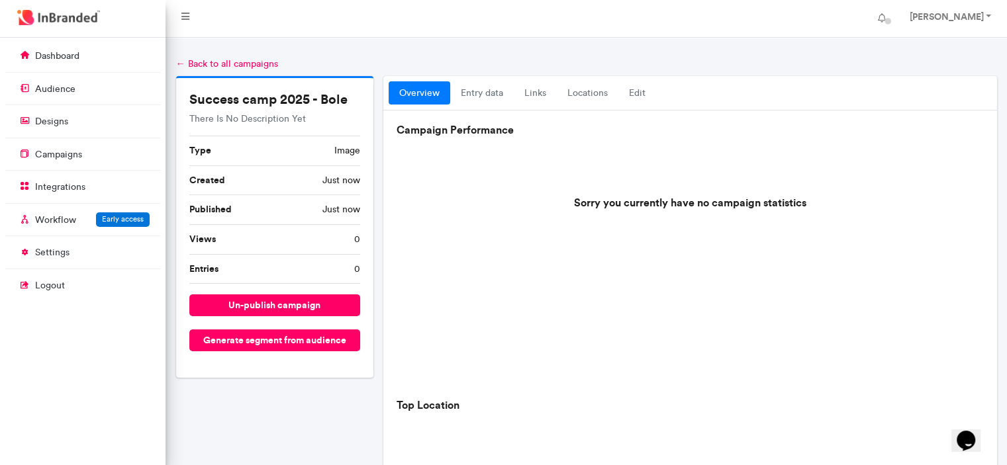
scroll to position [479, 0]
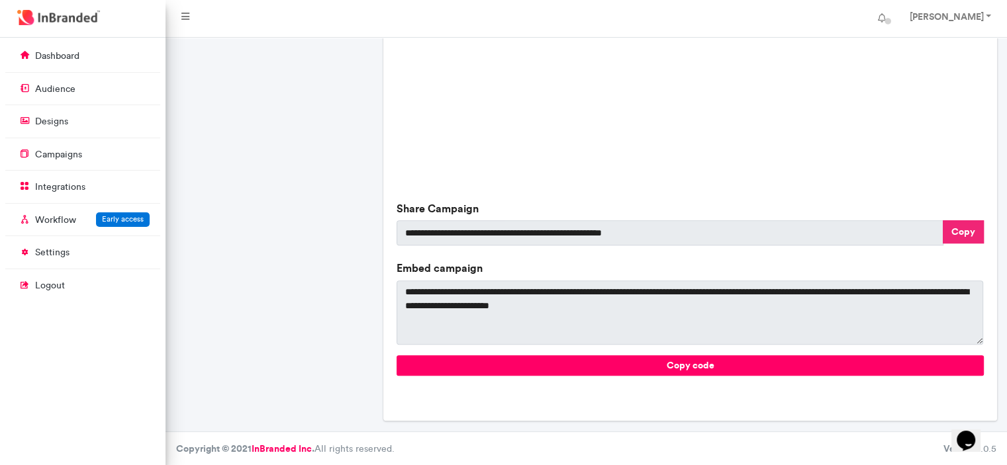
click at [968, 234] on button "Copy" at bounding box center [962, 231] width 41 height 23
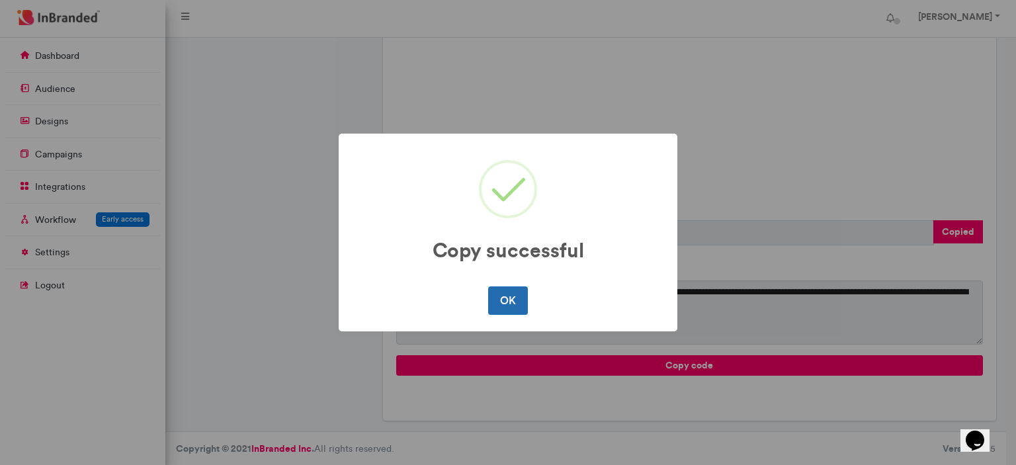
click at [502, 307] on button "OK" at bounding box center [507, 301] width 39 height 28
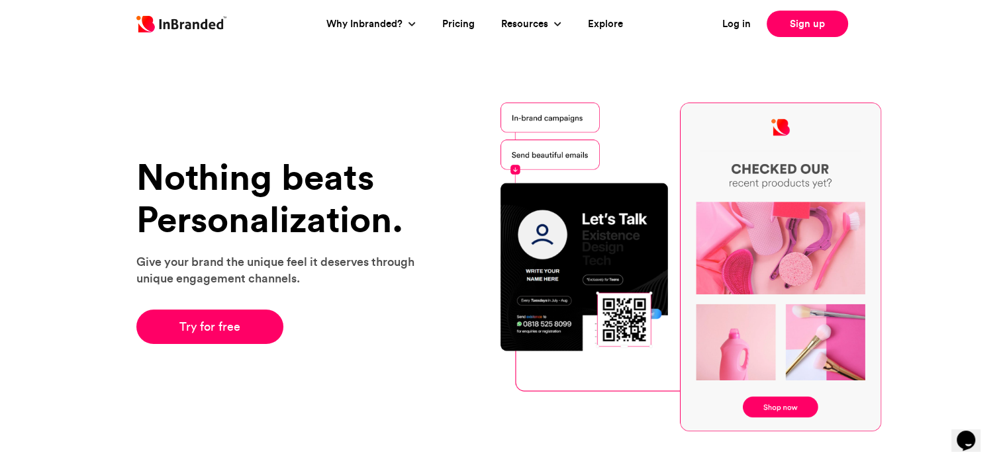
click at [743, 32] on div "Log in Sign up" at bounding box center [786, 24] width 169 height 26
click at [727, 23] on link "Log in" at bounding box center [736, 24] width 28 height 15
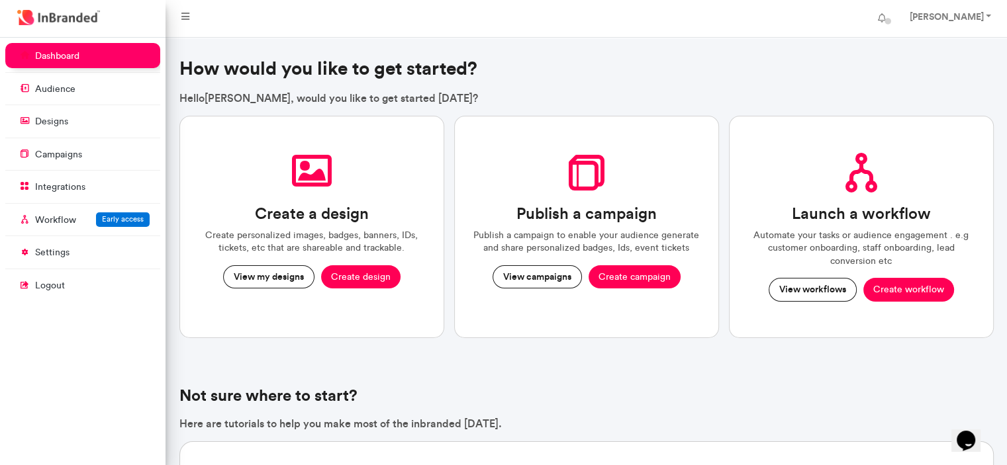
click at [77, 121] on link "designs" at bounding box center [82, 121] width 155 height 25
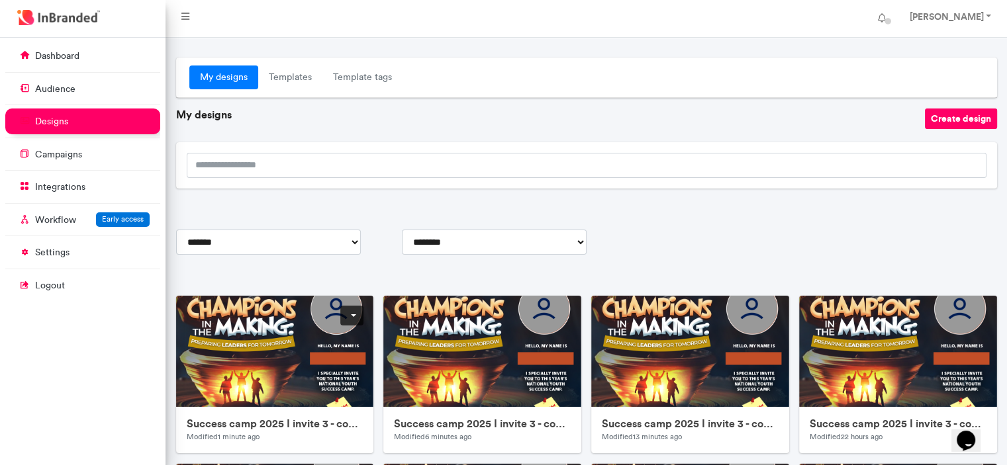
click at [353, 317] on link at bounding box center [351, 316] width 23 height 20
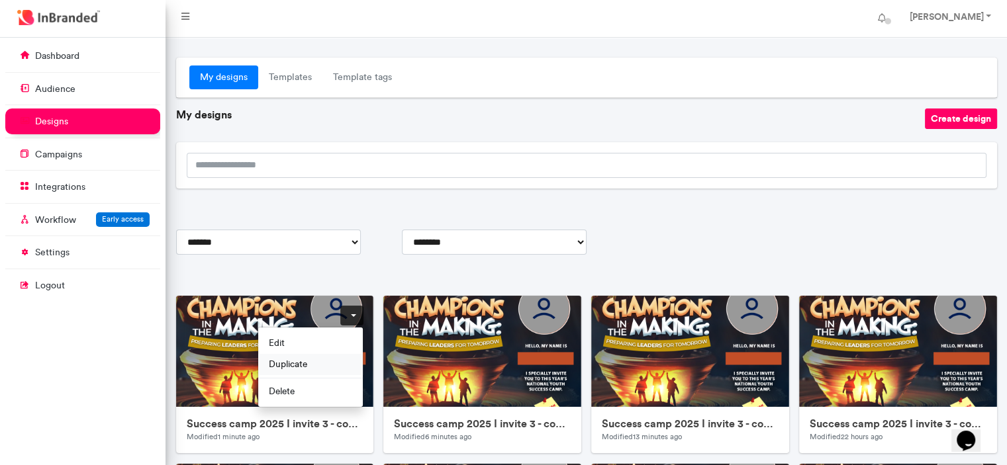
click at [317, 363] on span "Duplicate" at bounding box center [310, 363] width 105 height 21
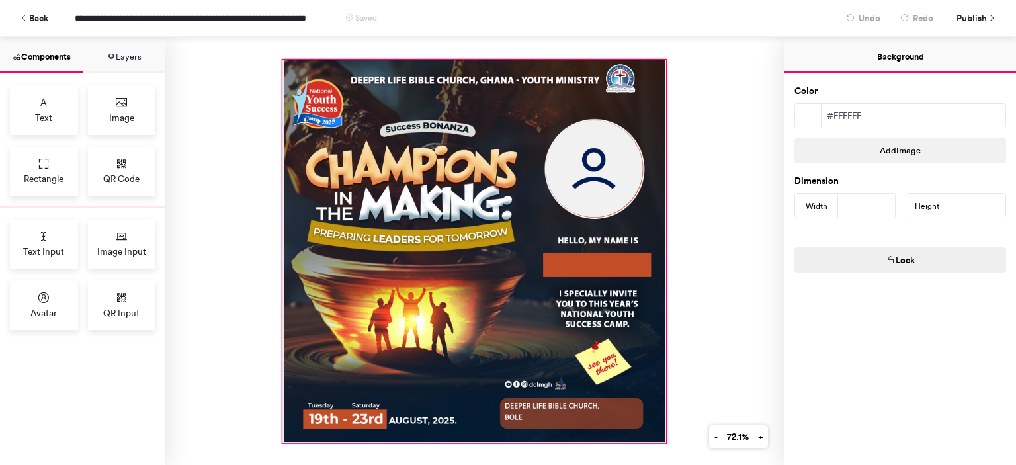
click at [590, 299] on div at bounding box center [594, 281] width 191 height 48
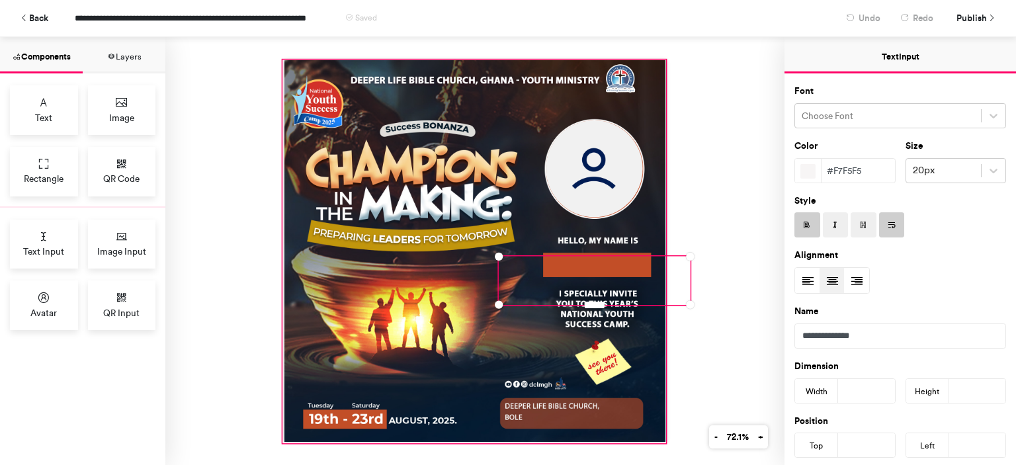
click at [514, 357] on div at bounding box center [474, 251] width 383 height 383
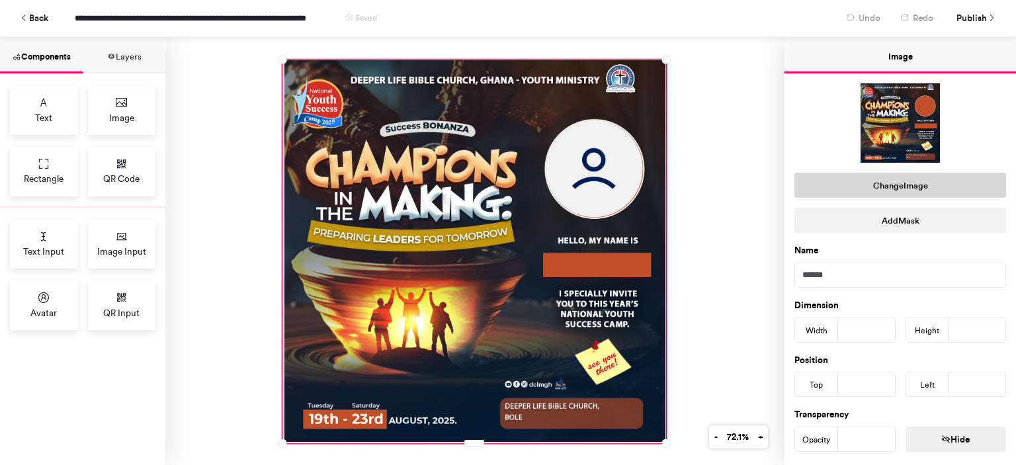
click at [872, 182] on button "Change Image" at bounding box center [901, 185] width 212 height 25
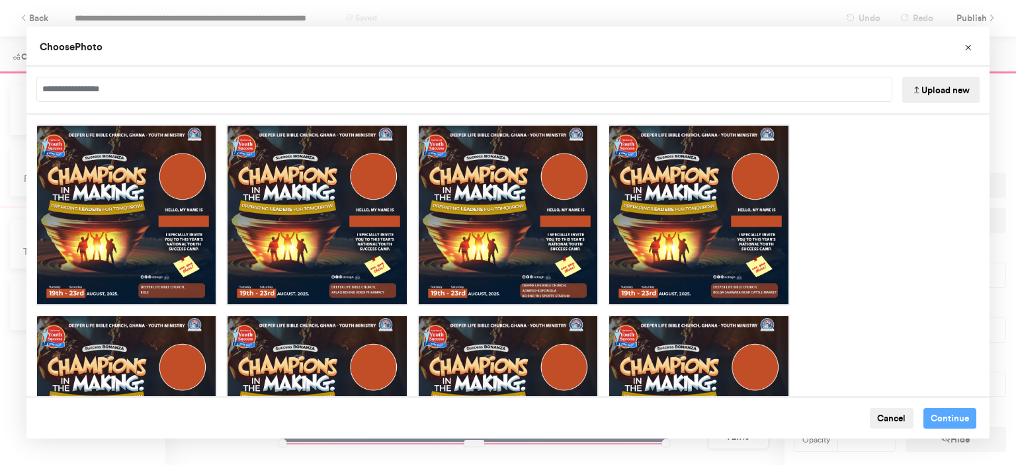
click at [950, 88] on button "Upload new" at bounding box center [941, 90] width 77 height 26
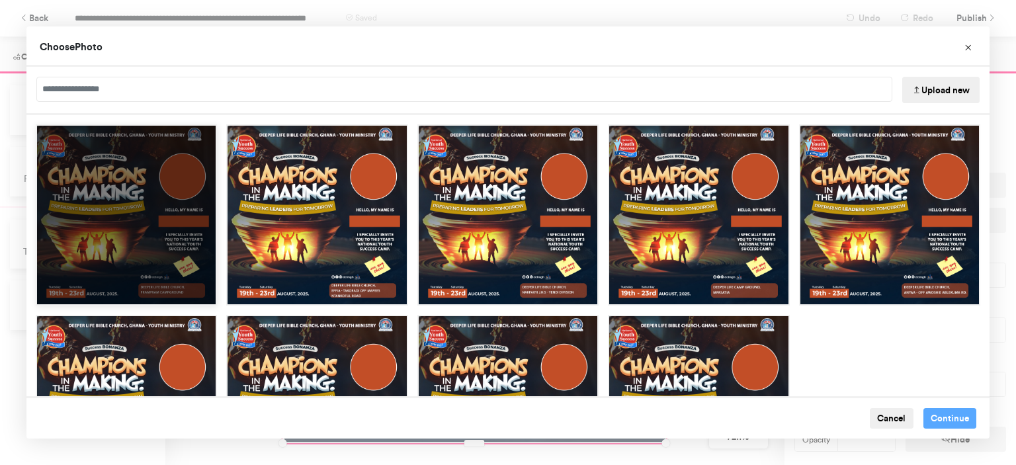
click at [159, 278] on div "Choose Image" at bounding box center [126, 214] width 181 height 181
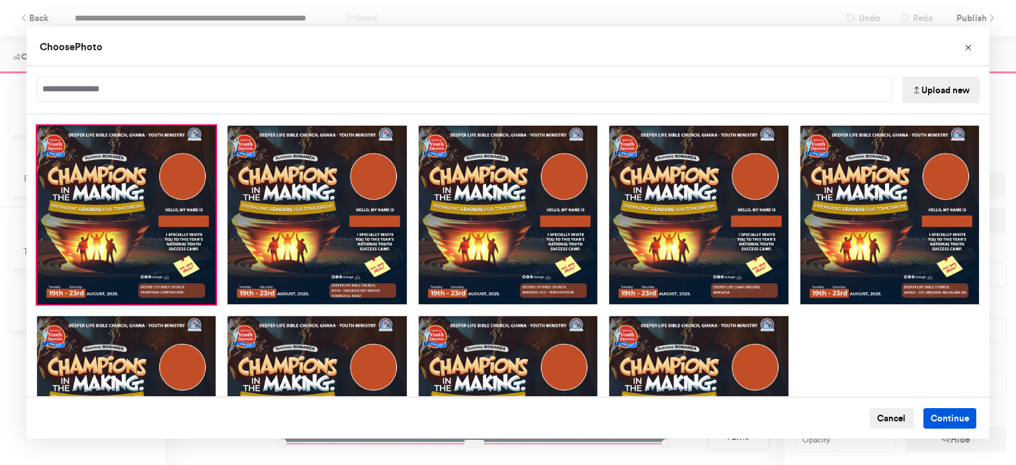
click at [944, 418] on button "Continue" at bounding box center [951, 418] width 54 height 21
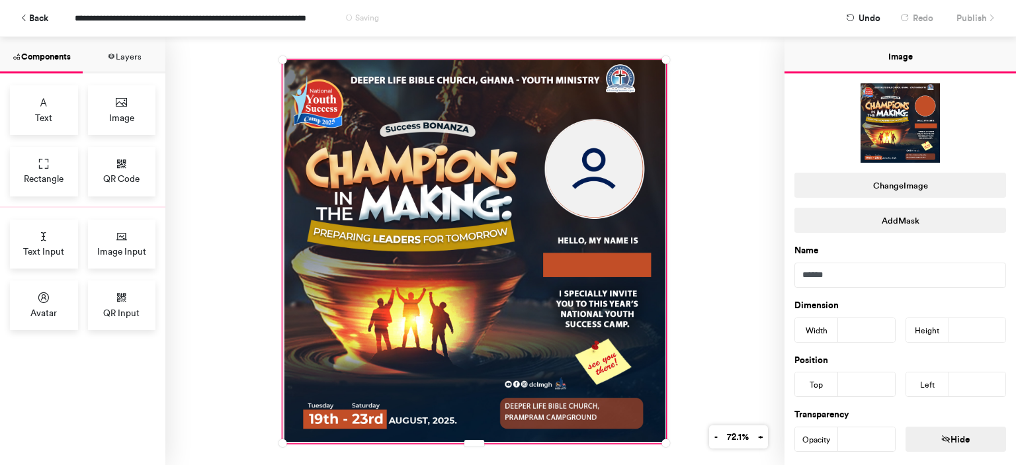
scroll to position [224, 0]
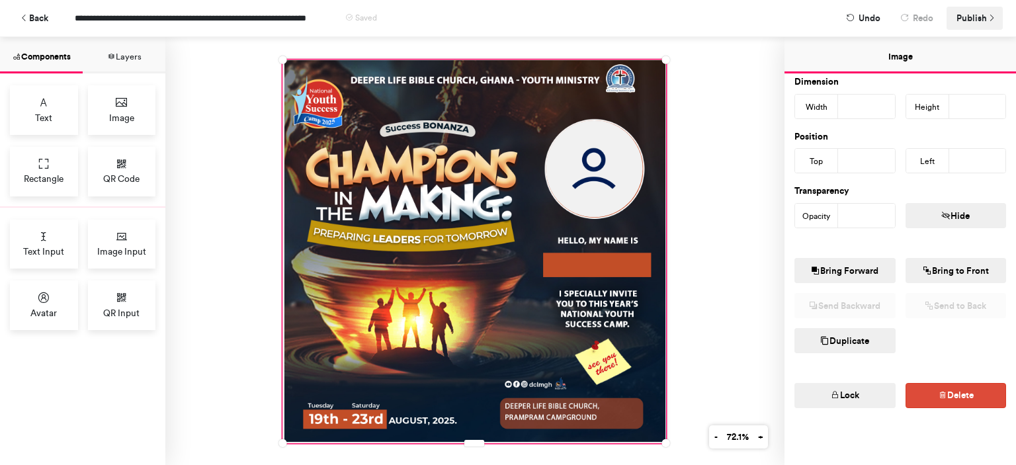
click at [971, 17] on span "Publish" at bounding box center [972, 18] width 30 height 23
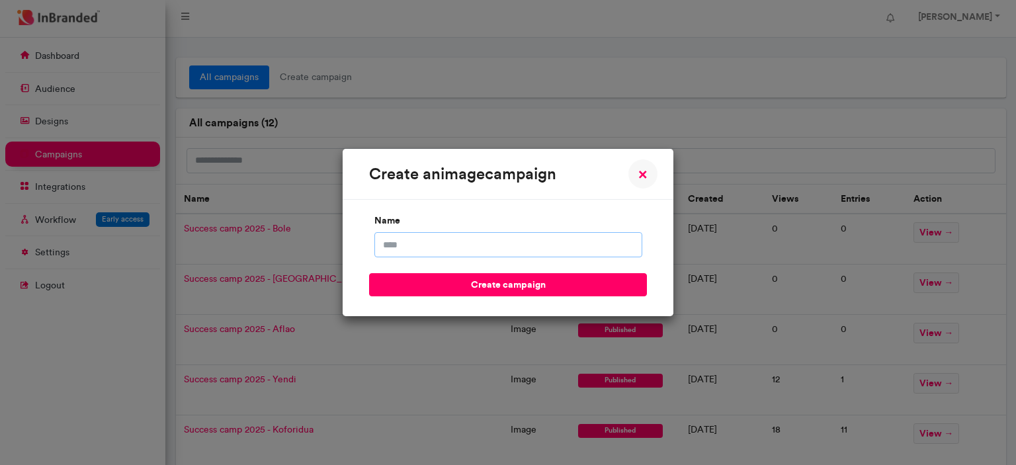
click at [536, 246] on input "name" at bounding box center [509, 244] width 268 height 25
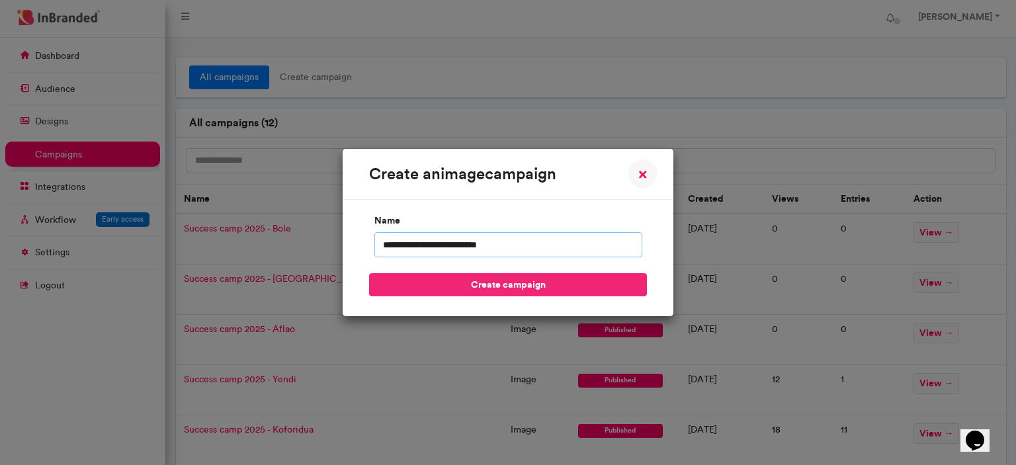
type input "**********"
click at [369, 273] on button "create campaign" at bounding box center [508, 284] width 278 height 23
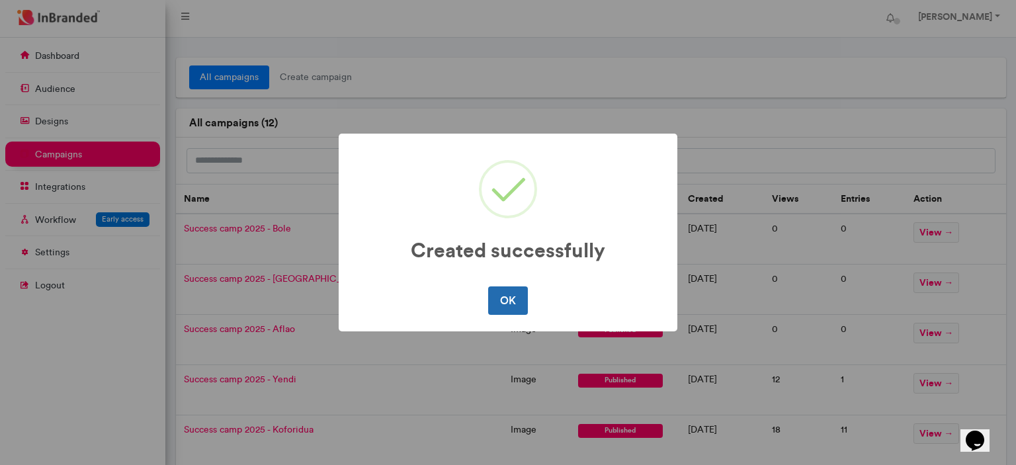
click at [508, 302] on button "OK" at bounding box center [507, 301] width 39 height 28
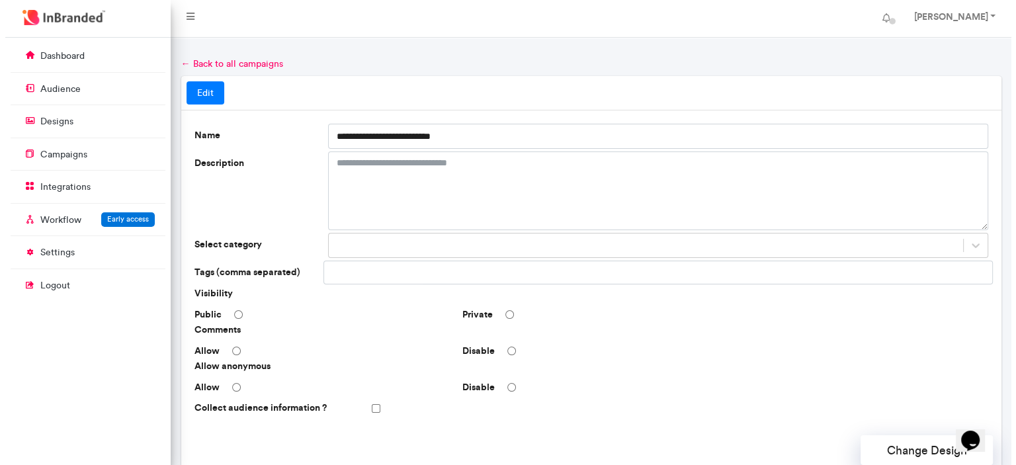
scroll to position [395, 0]
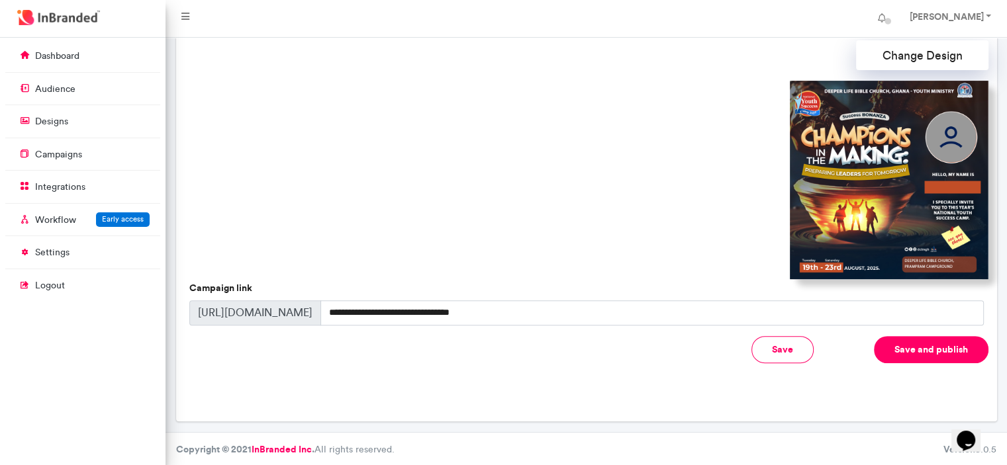
click at [912, 341] on button "Save and publish" at bounding box center [931, 349] width 114 height 27
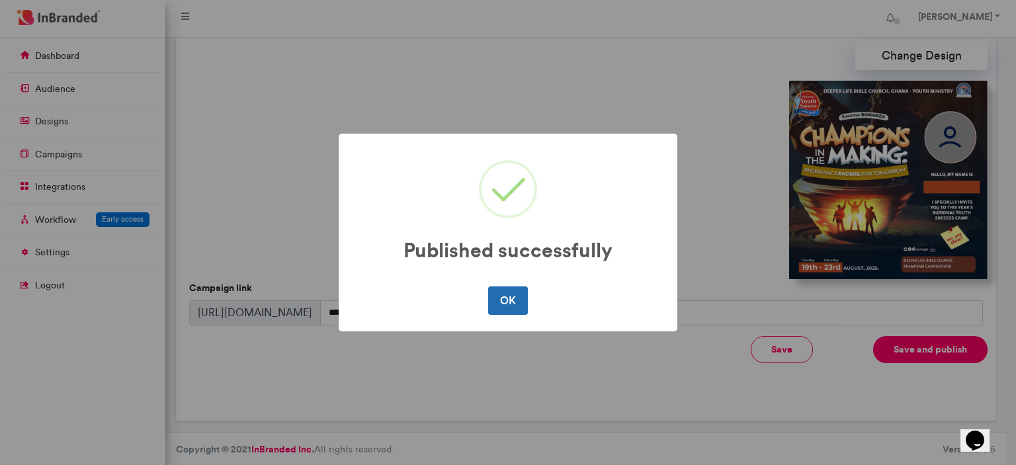
click at [506, 294] on button "OK" at bounding box center [507, 301] width 39 height 28
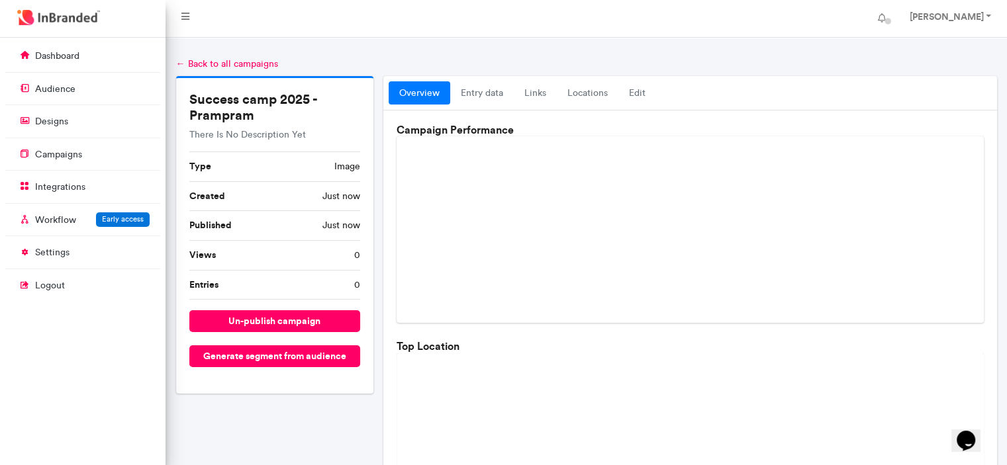
scroll to position [421, 0]
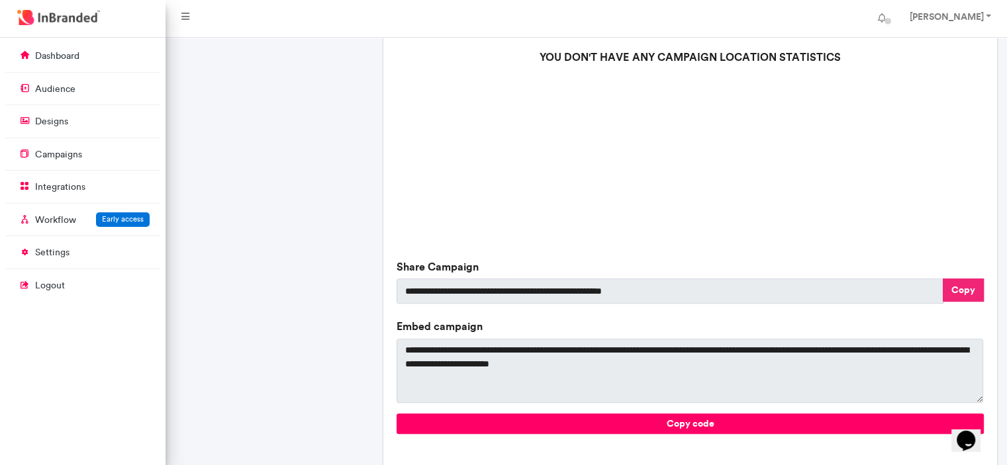
click at [966, 285] on button "Copy" at bounding box center [962, 290] width 41 height 23
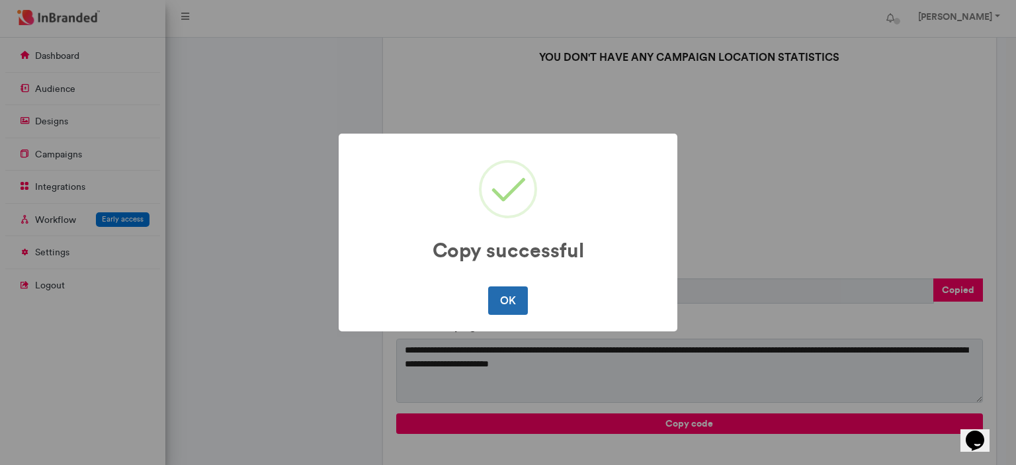
click at [514, 288] on button "OK" at bounding box center [507, 301] width 39 height 28
